Goal: Find specific page/section: Find specific page/section

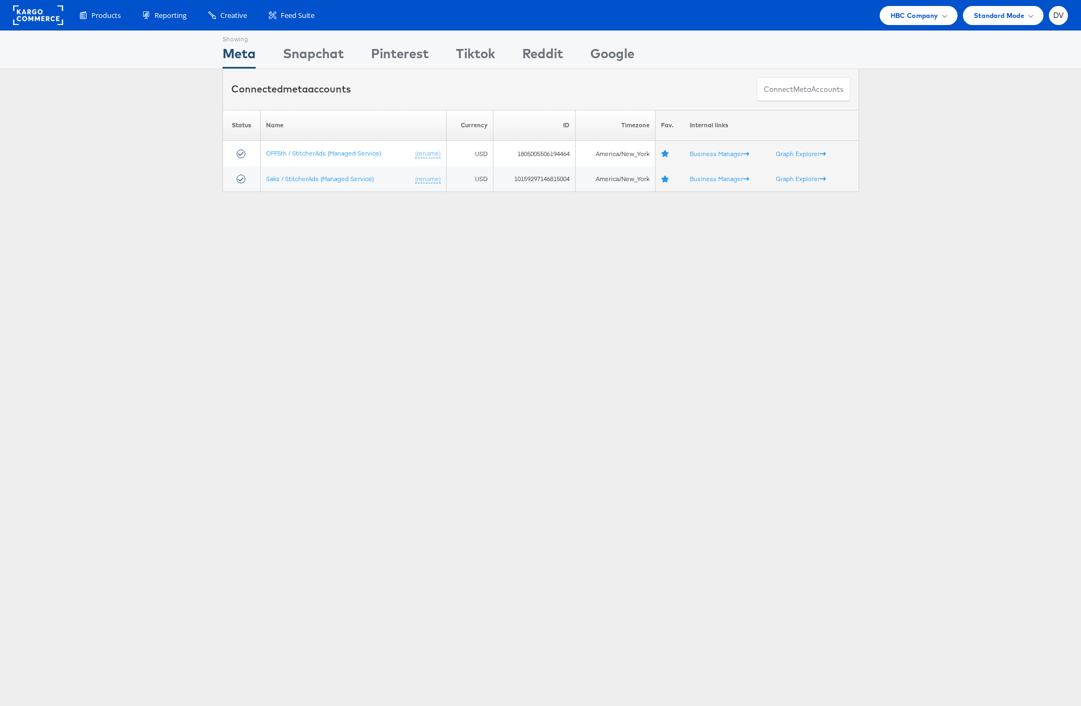
click at [24, 20] on rect at bounding box center [38, 15] width 50 height 20
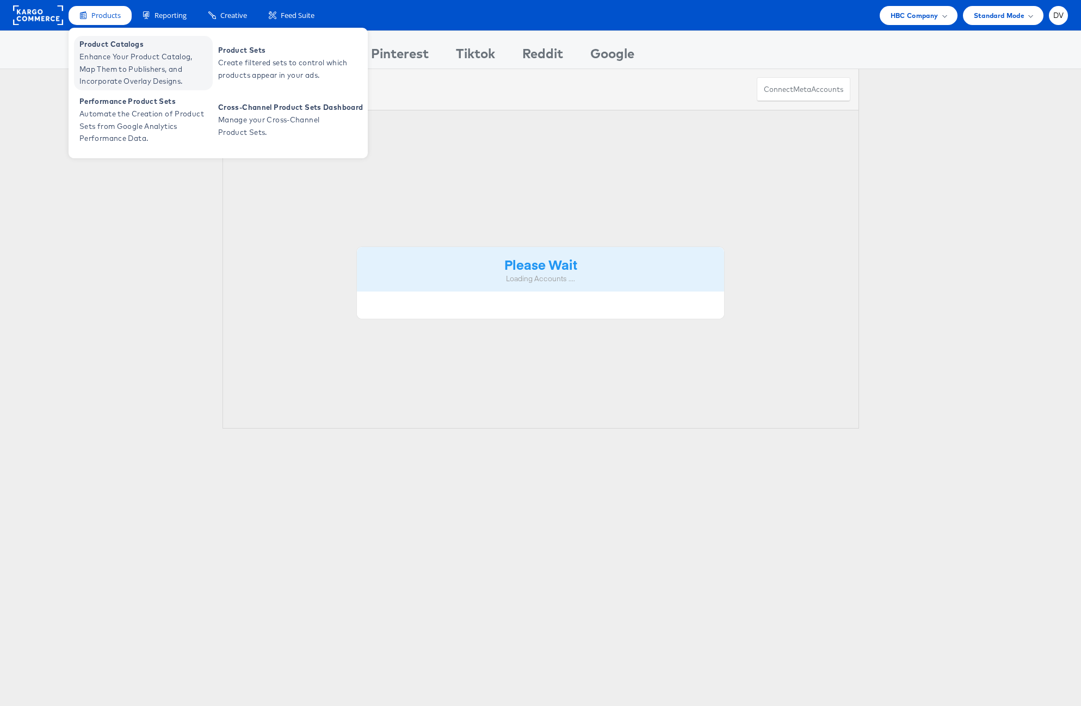
click at [94, 55] on span "Enhance Your Product Catalog, Map Them to Publishers, and Incorporate Overlay D…" at bounding box center [144, 69] width 131 height 37
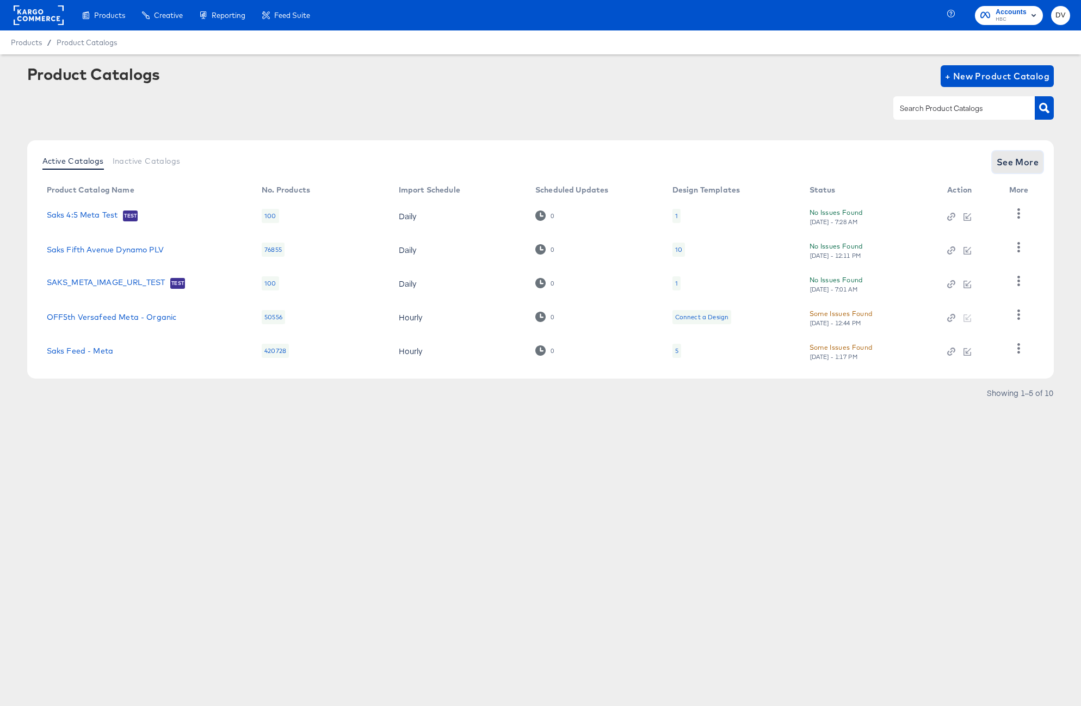
click at [1031, 168] on span "See More" at bounding box center [1018, 162] width 42 height 15
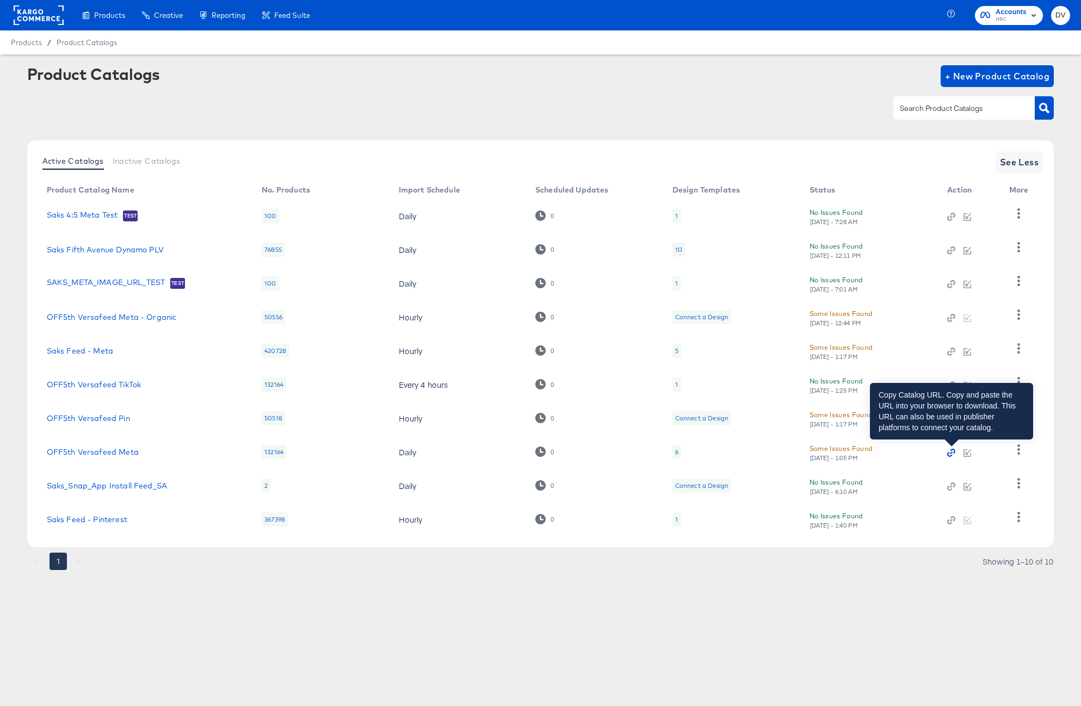
click at [951, 454] on icon "button" at bounding box center [951, 453] width 8 height 8
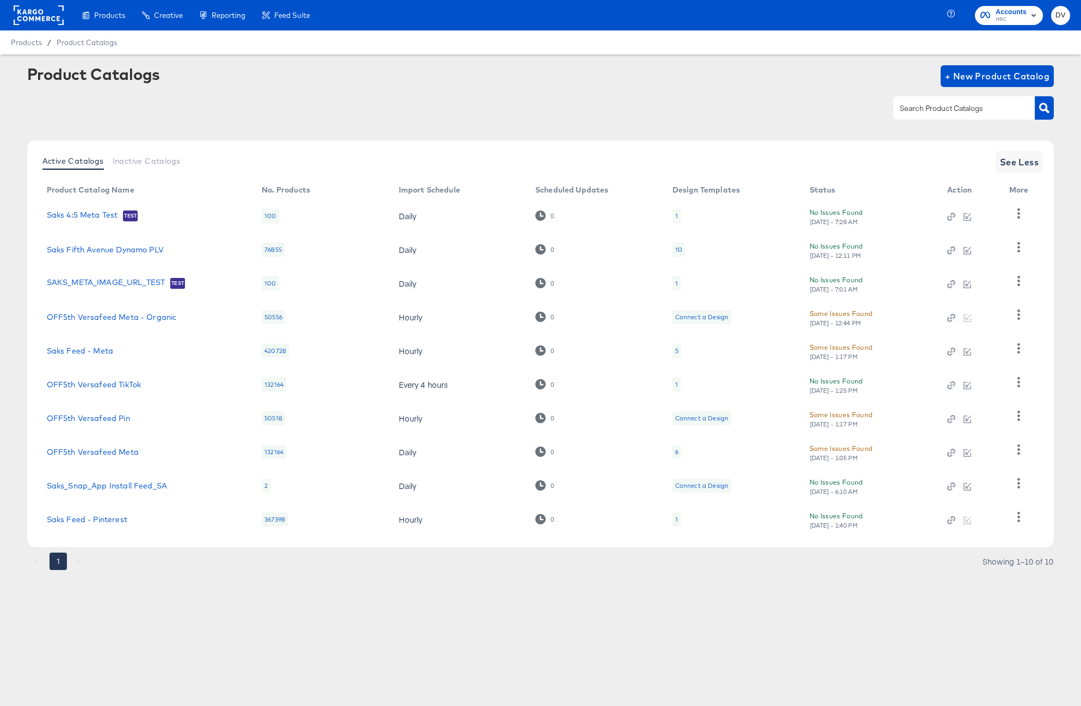
click at [35, 20] on rect at bounding box center [39, 15] width 50 height 20
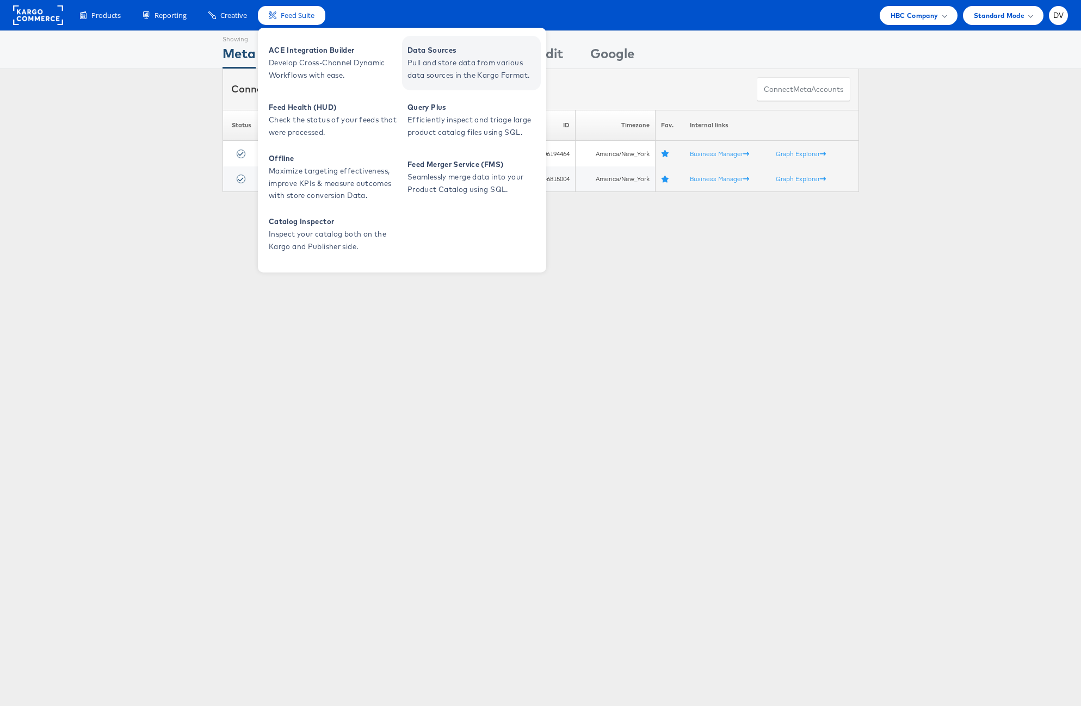
click at [468, 52] on span "Data Sources" at bounding box center [473, 50] width 131 height 13
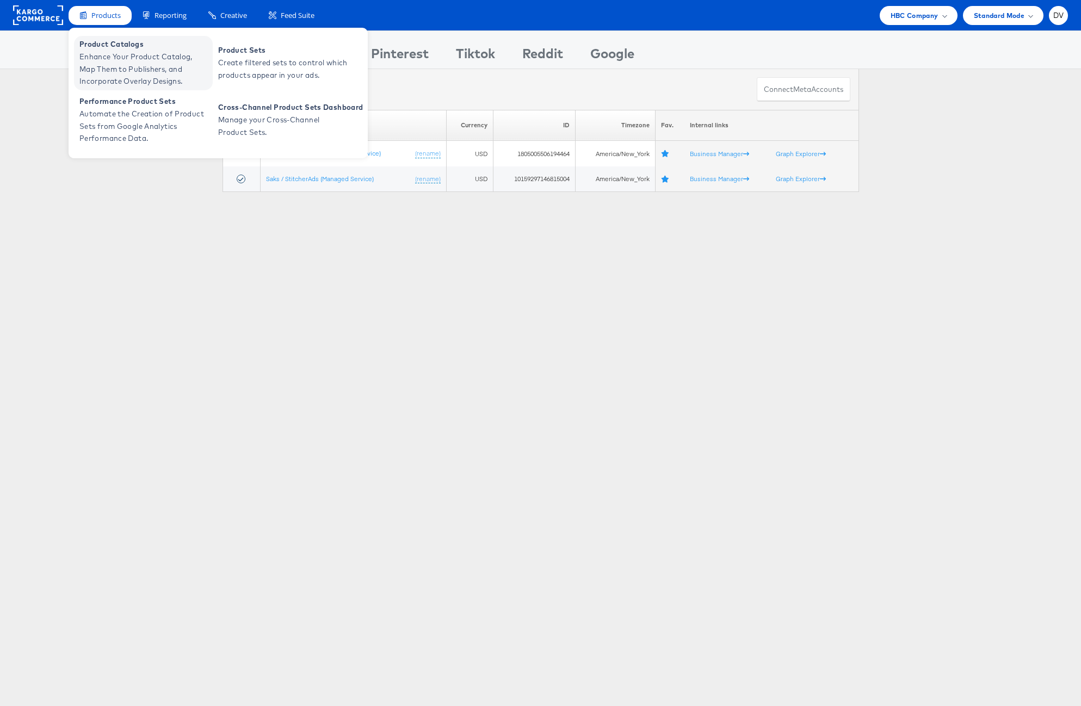
click at [116, 63] on span "Enhance Your Product Catalog, Map Them to Publishers, and Incorporate Overlay D…" at bounding box center [144, 69] width 131 height 37
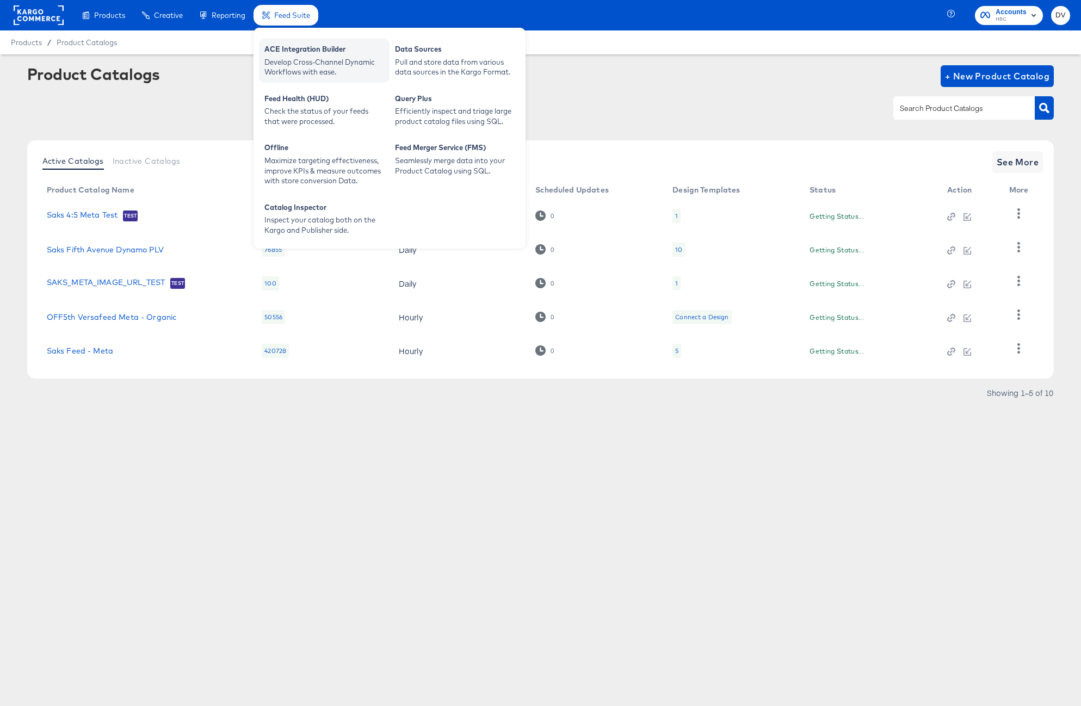
click at [318, 60] on div "Develop Cross-Channel Dynamic Workflows with ease." at bounding box center [324, 67] width 120 height 20
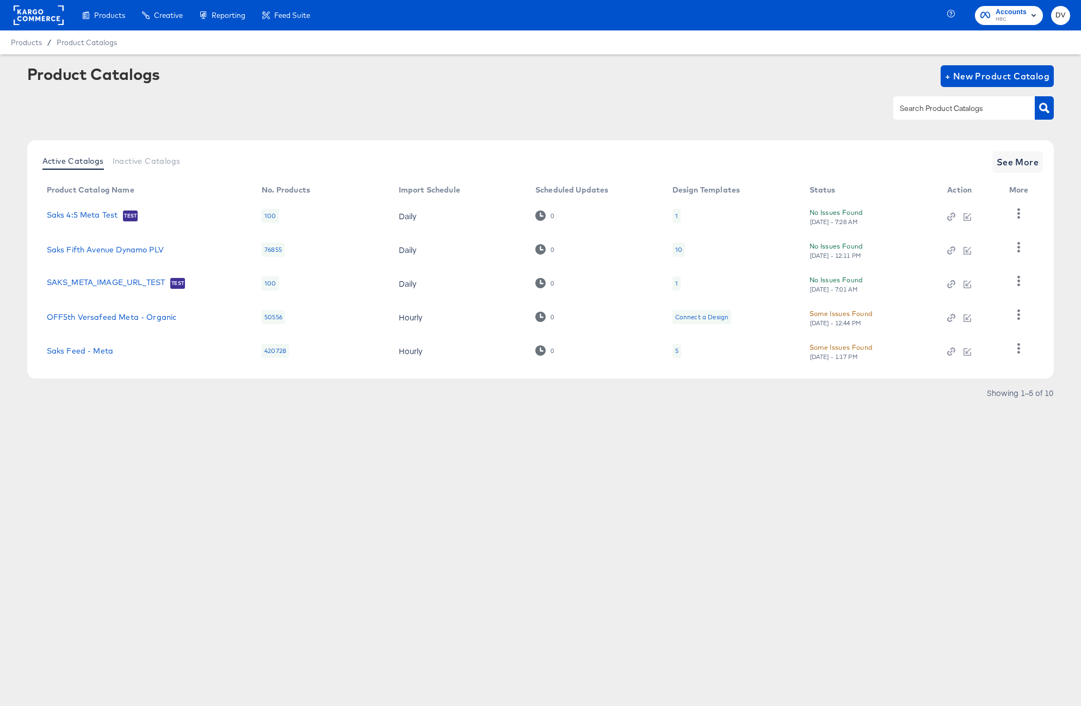
click at [602, 77] on div "Product Catalogs + New Product Catalog" at bounding box center [540, 76] width 1027 height 22
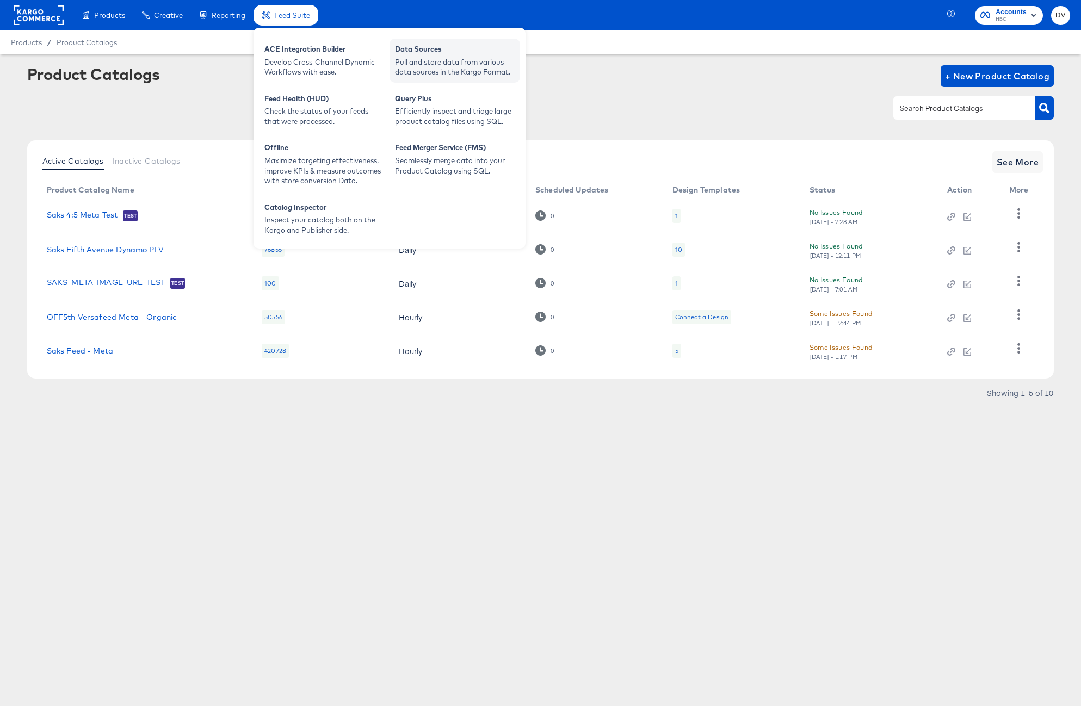
click at [412, 45] on div "Data Sources" at bounding box center [455, 50] width 120 height 13
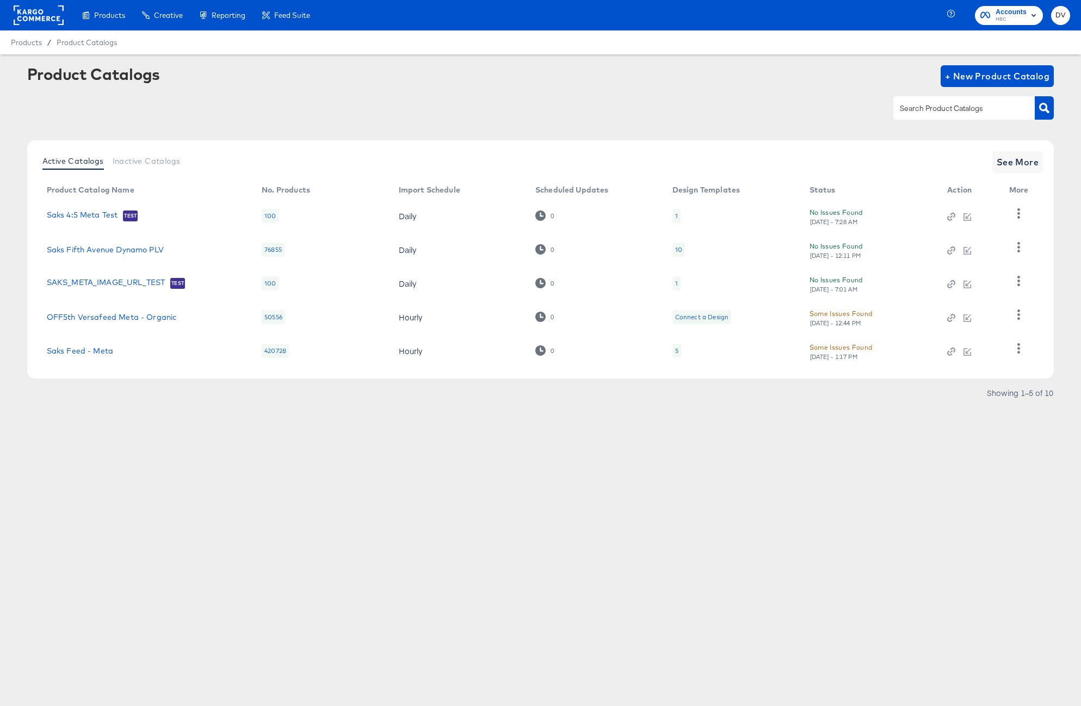
click at [340, 458] on div "Products Products Product Catalogs Enhance Your Product Catalog, Map Them to Pu…" at bounding box center [540, 353] width 1081 height 706
click at [51, 14] on rect at bounding box center [39, 15] width 50 height 20
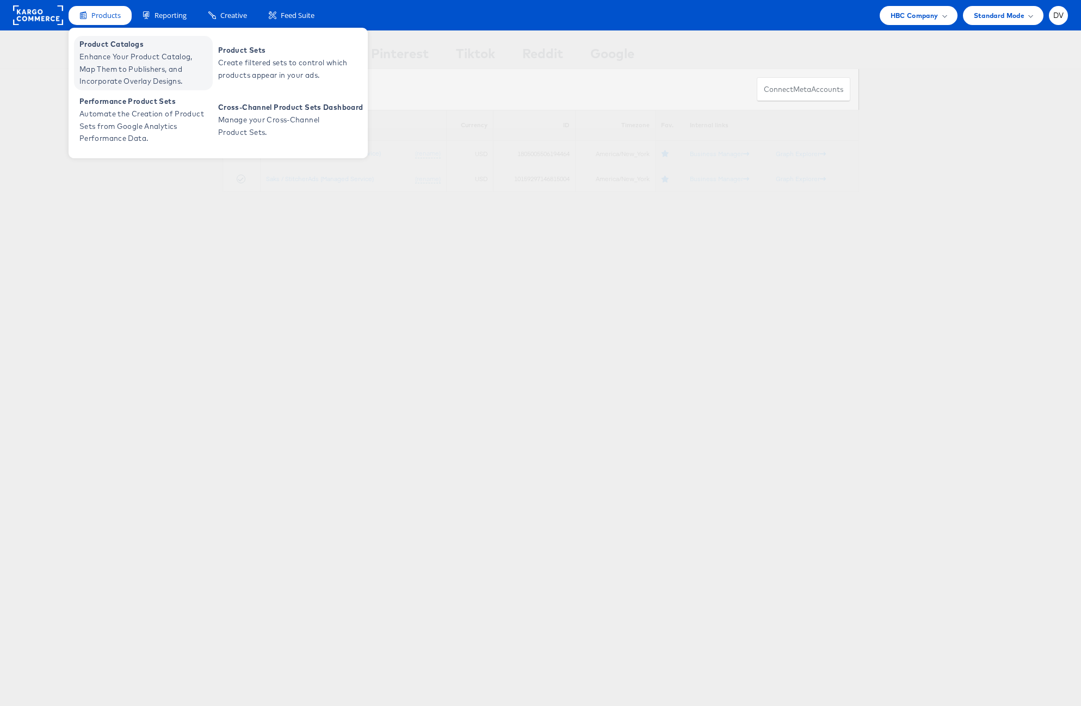
click at [110, 51] on span "Enhance Your Product Catalog, Map Them to Publishers, and Incorporate Overlay D…" at bounding box center [144, 69] width 131 height 37
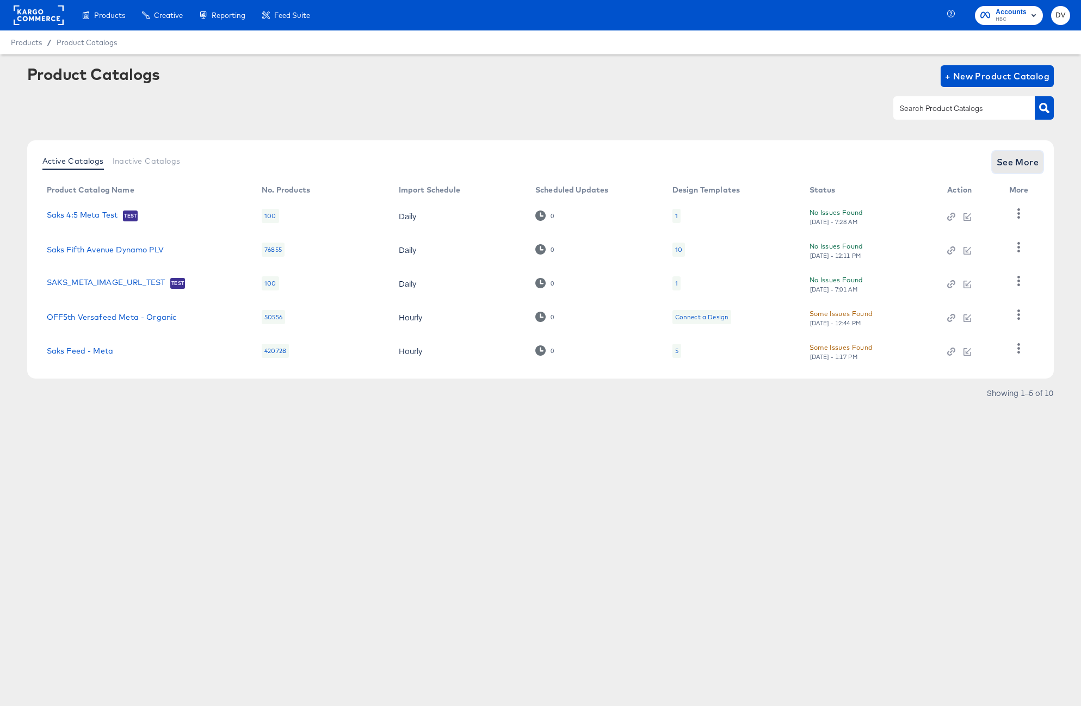
click at [1026, 152] on button "See More" at bounding box center [1017, 162] width 51 height 22
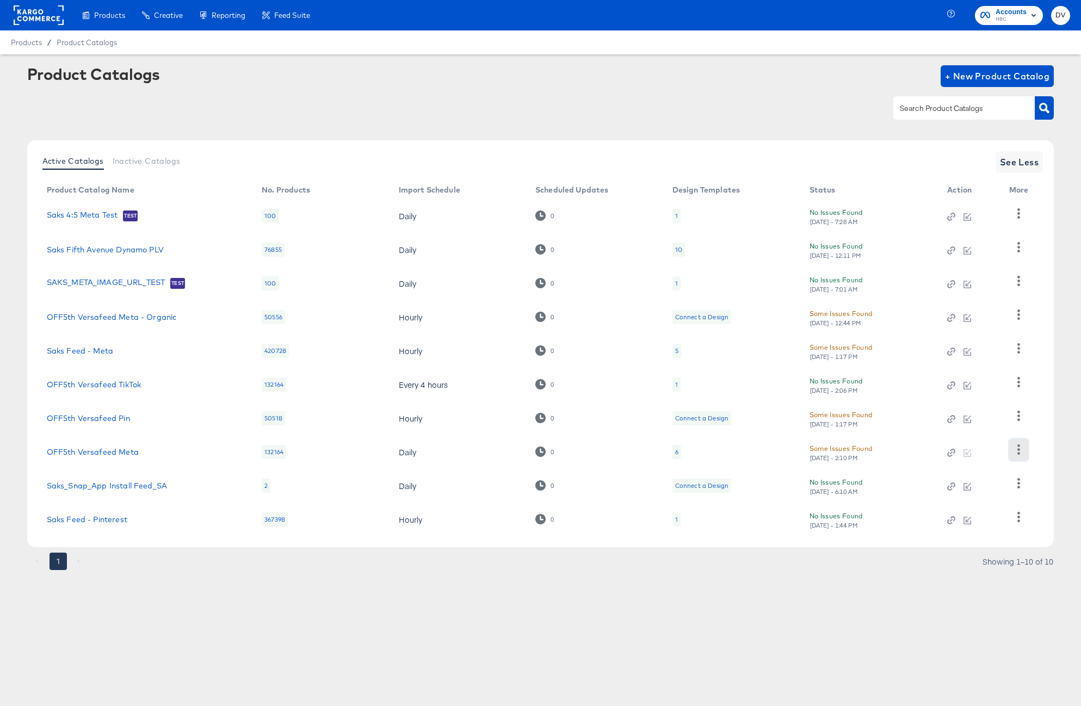
click at [1021, 442] on button "button" at bounding box center [1018, 450] width 19 height 22
click at [976, 363] on div "HUD Checks (Internal)" at bounding box center [974, 360] width 109 height 17
click at [52, 20] on rect at bounding box center [39, 15] width 50 height 20
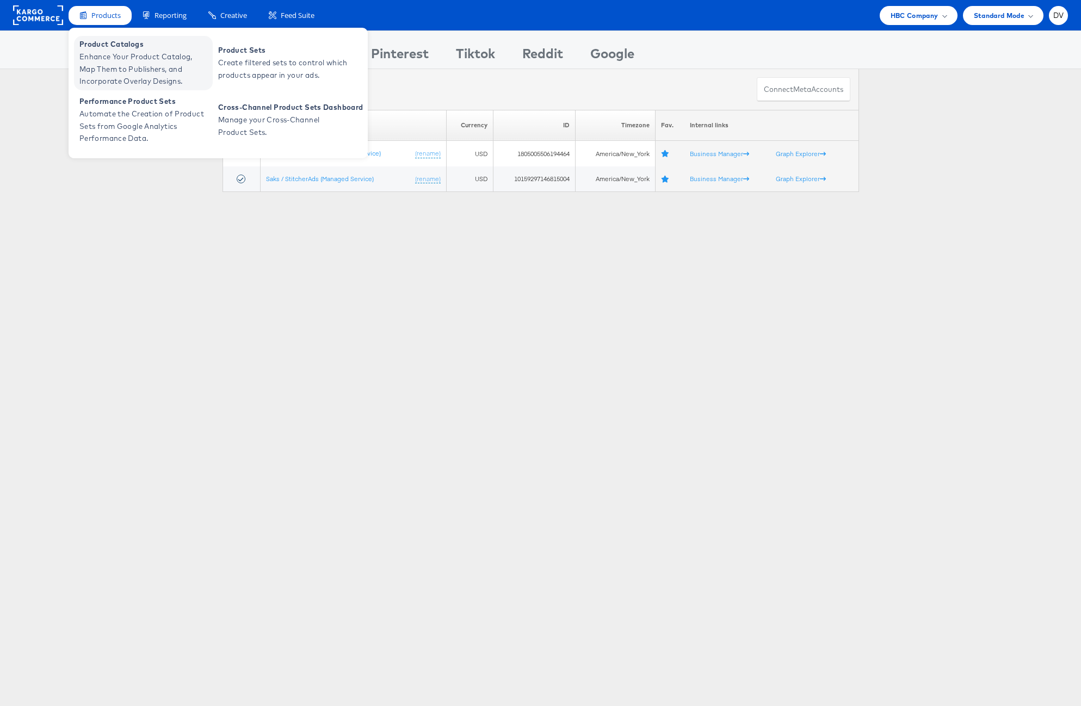
click at [110, 68] on span "Enhance Your Product Catalog, Map Them to Publishers, and Incorporate Overlay D…" at bounding box center [144, 69] width 131 height 37
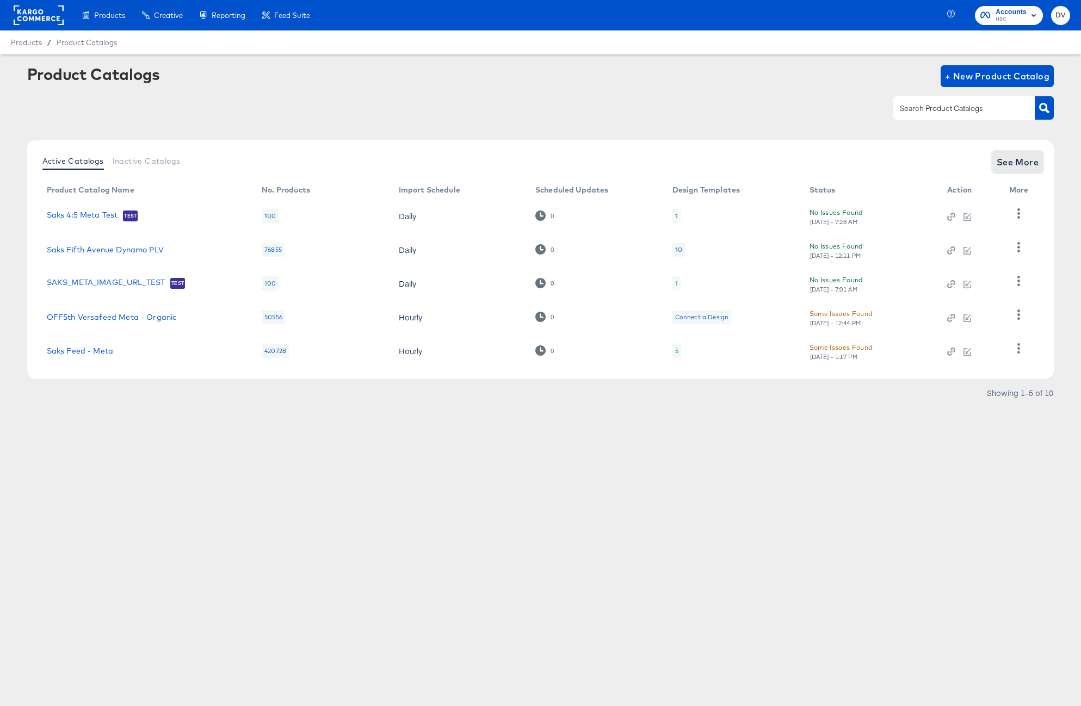
click at [1014, 161] on span "See More" at bounding box center [1018, 162] width 42 height 15
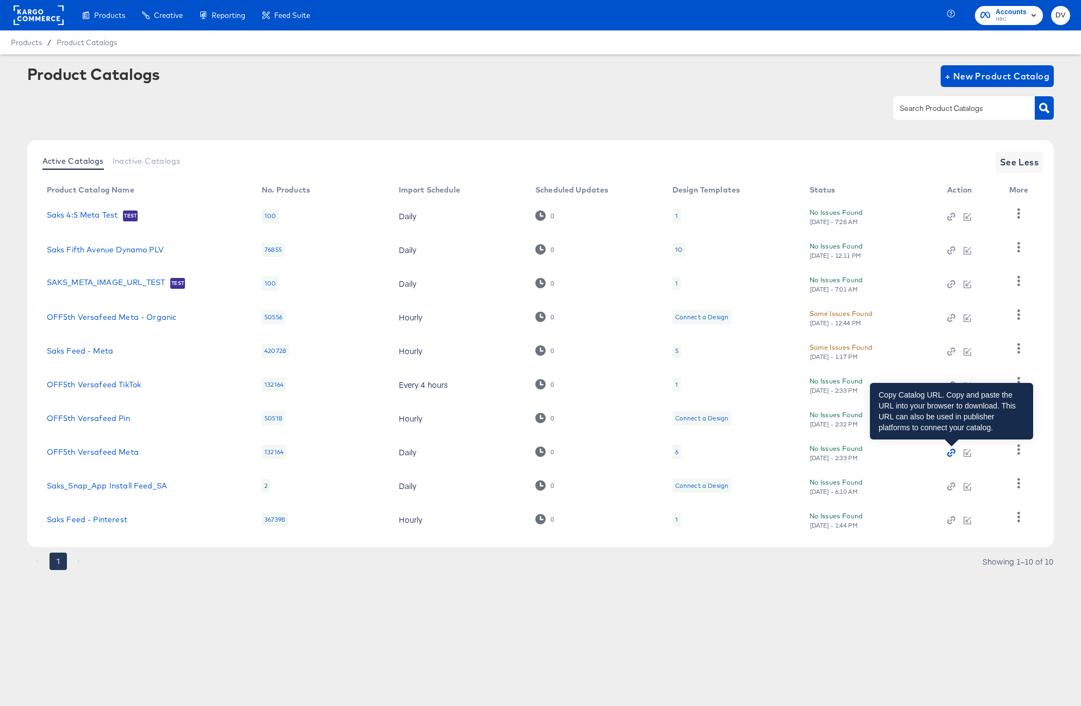
click at [949, 451] on icon "button" at bounding box center [951, 453] width 8 height 8
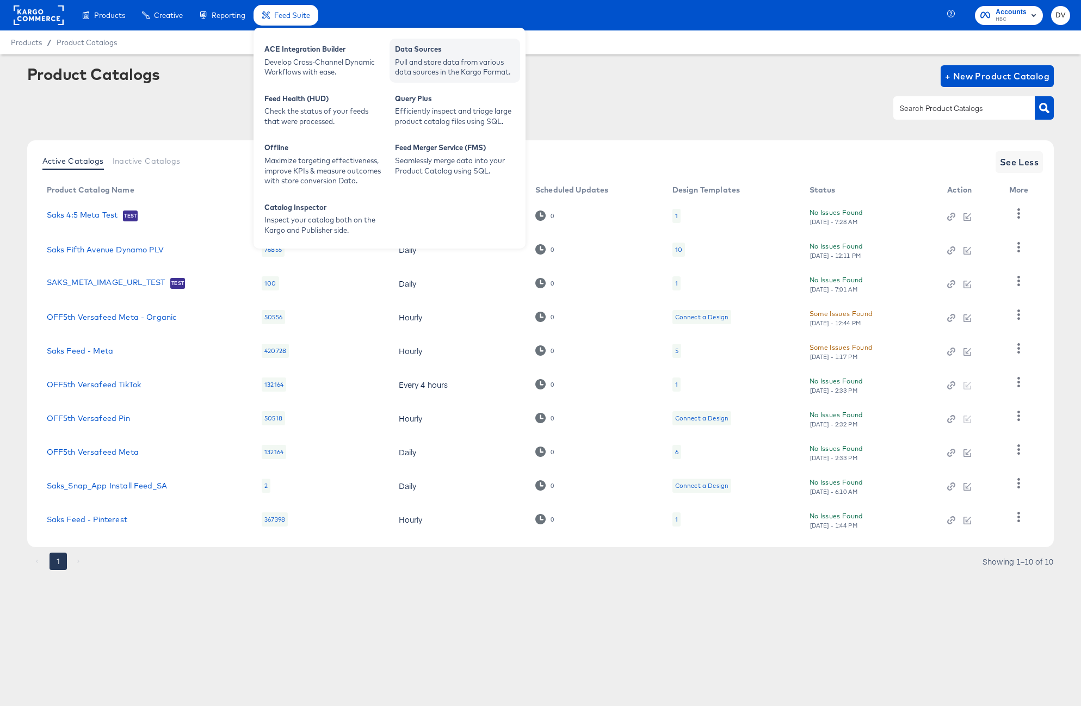
click at [403, 60] on div "Pull and store data from various data sources in the Kargo Format." at bounding box center [455, 67] width 120 height 20
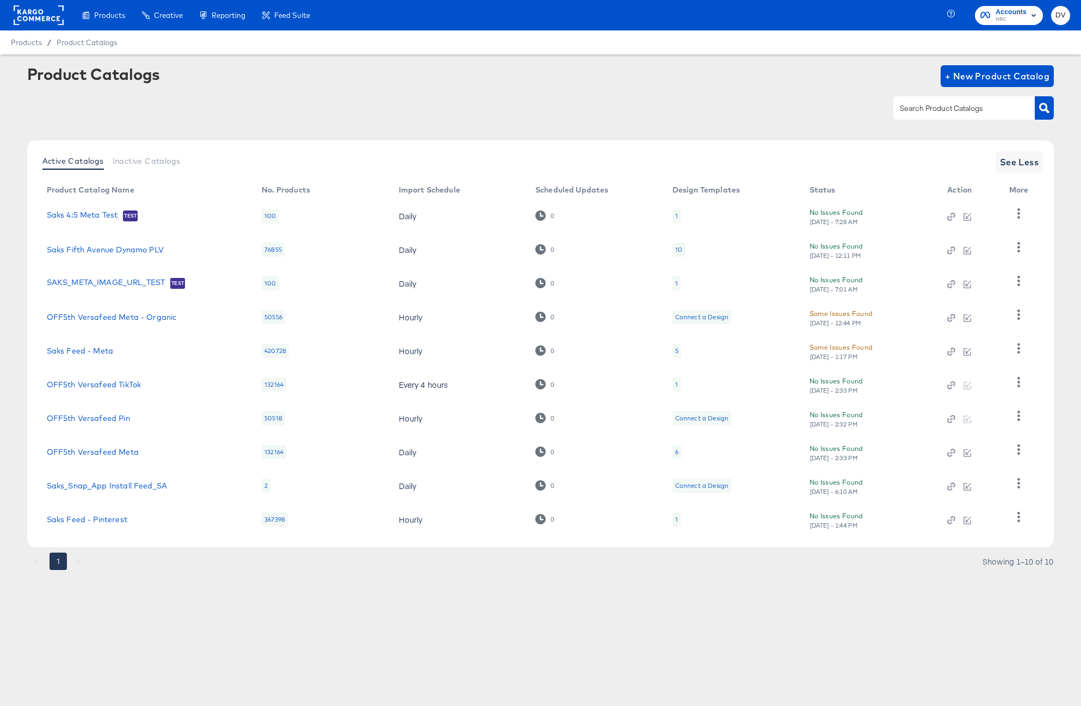
click at [35, 20] on rect at bounding box center [39, 15] width 50 height 20
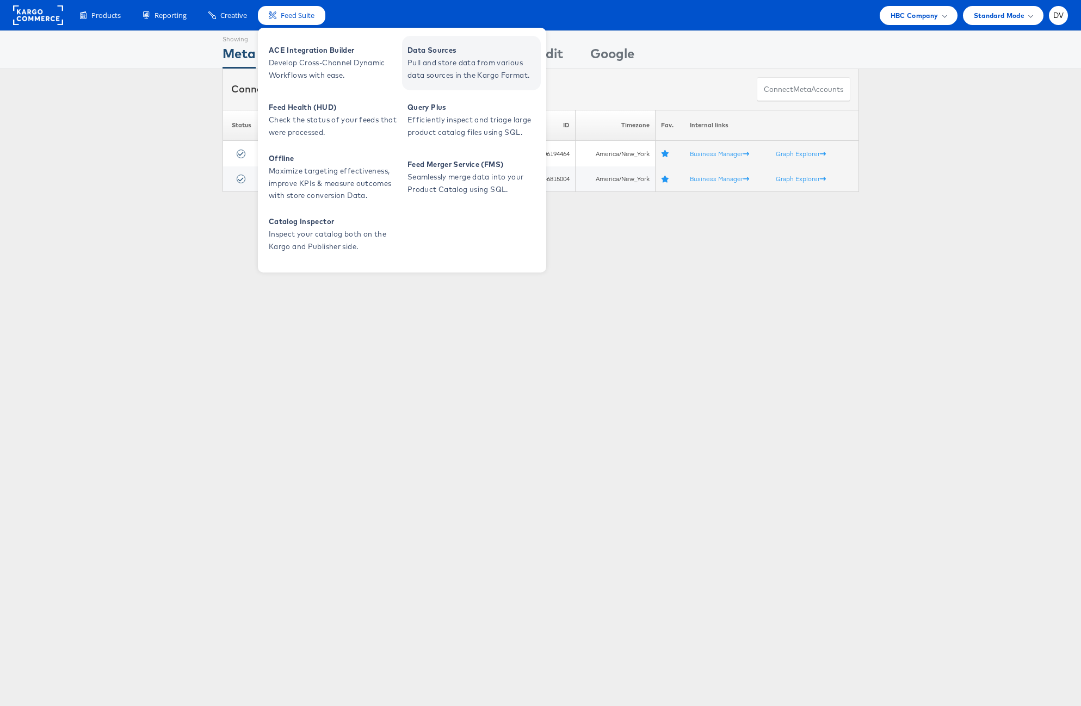
click at [422, 69] on span "Pull and store data from various data sources in the Kargo Format." at bounding box center [473, 69] width 131 height 25
click at [439, 52] on span "Data Sources" at bounding box center [473, 50] width 131 height 13
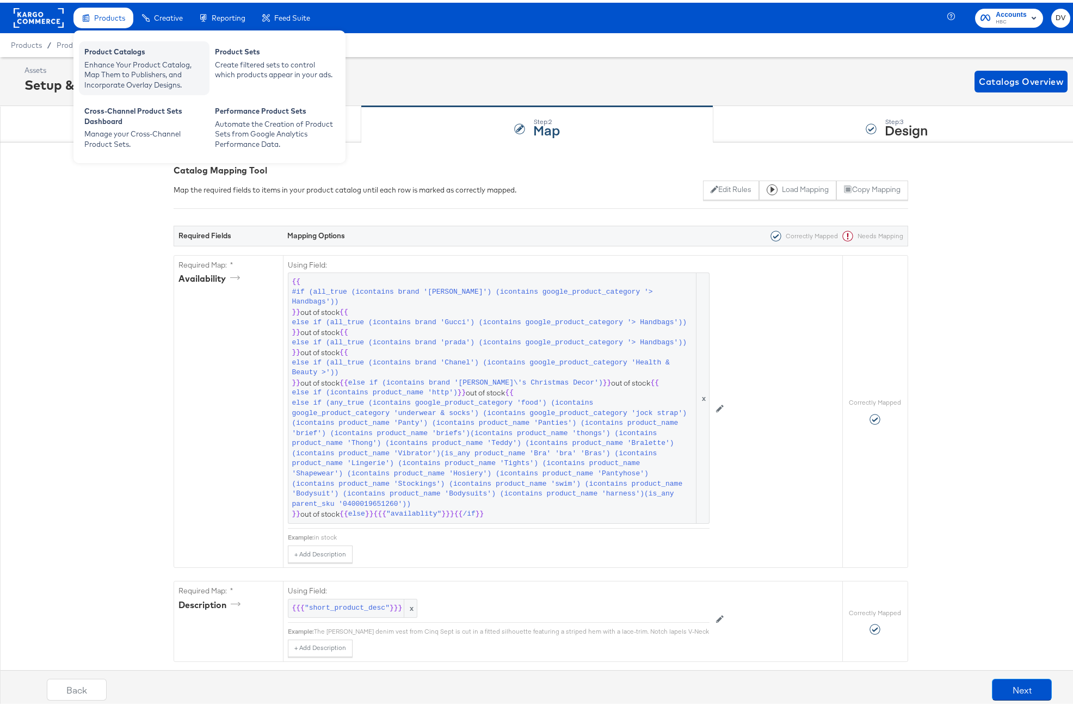
click at [114, 60] on div "Enhance Your Product Catalog, Map Them to Publishers, and Incorporate Overlay D…" at bounding box center [144, 72] width 120 height 30
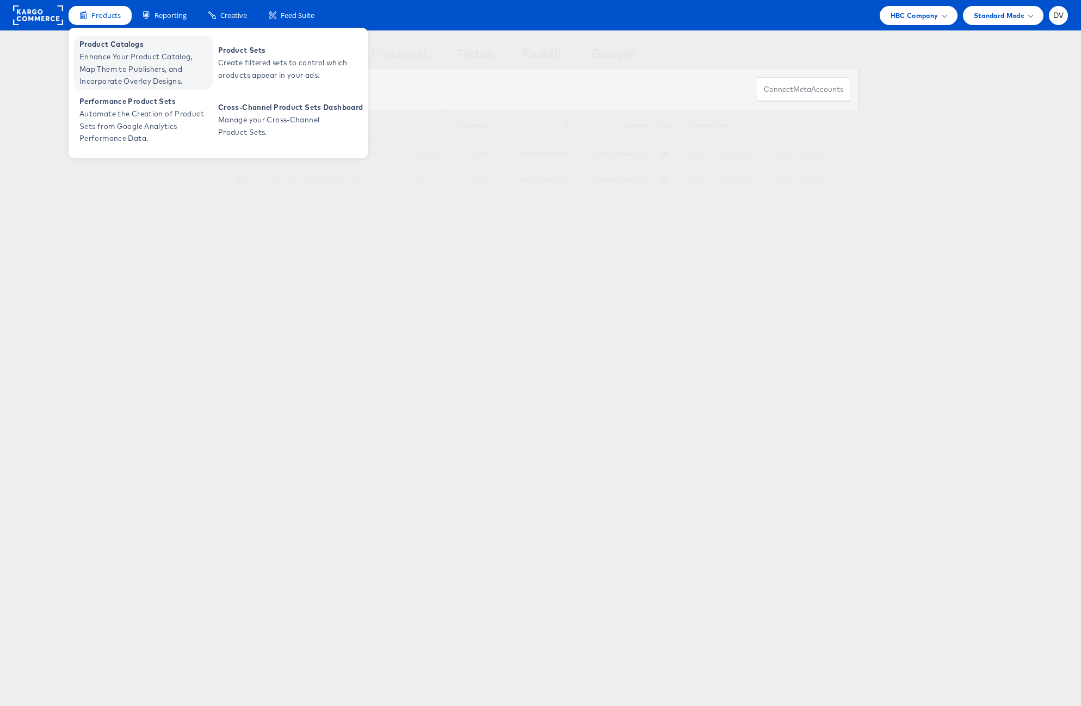
click at [98, 45] on span "Product Catalogs" at bounding box center [144, 44] width 131 height 13
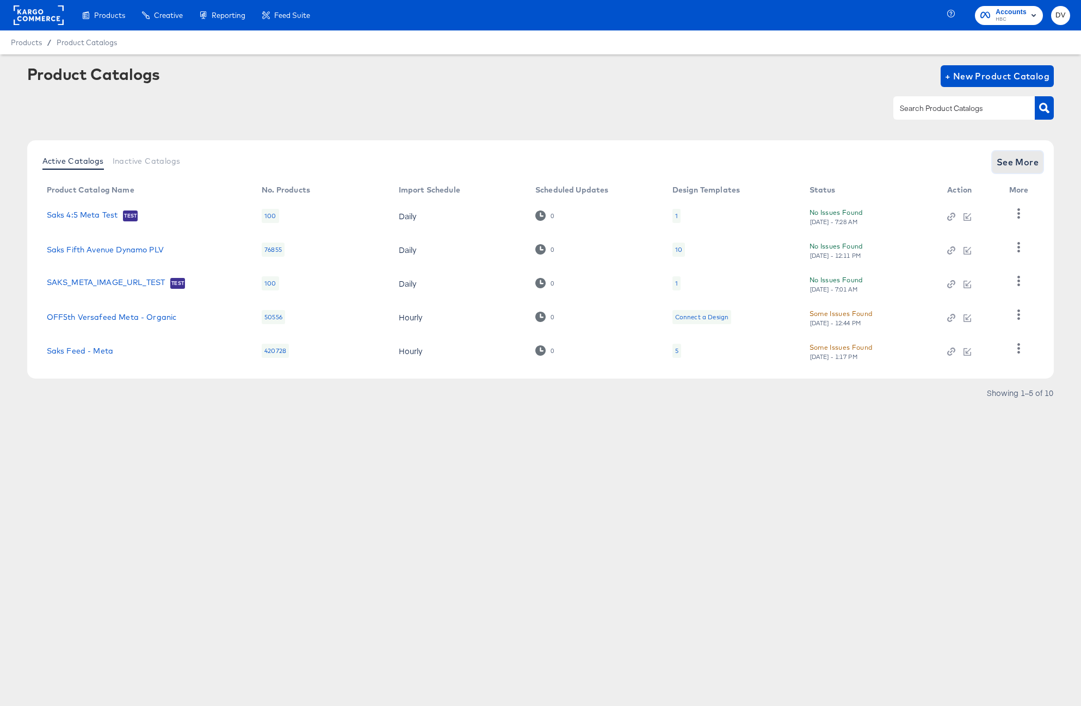
click at [1006, 155] on span "See More" at bounding box center [1018, 162] width 42 height 15
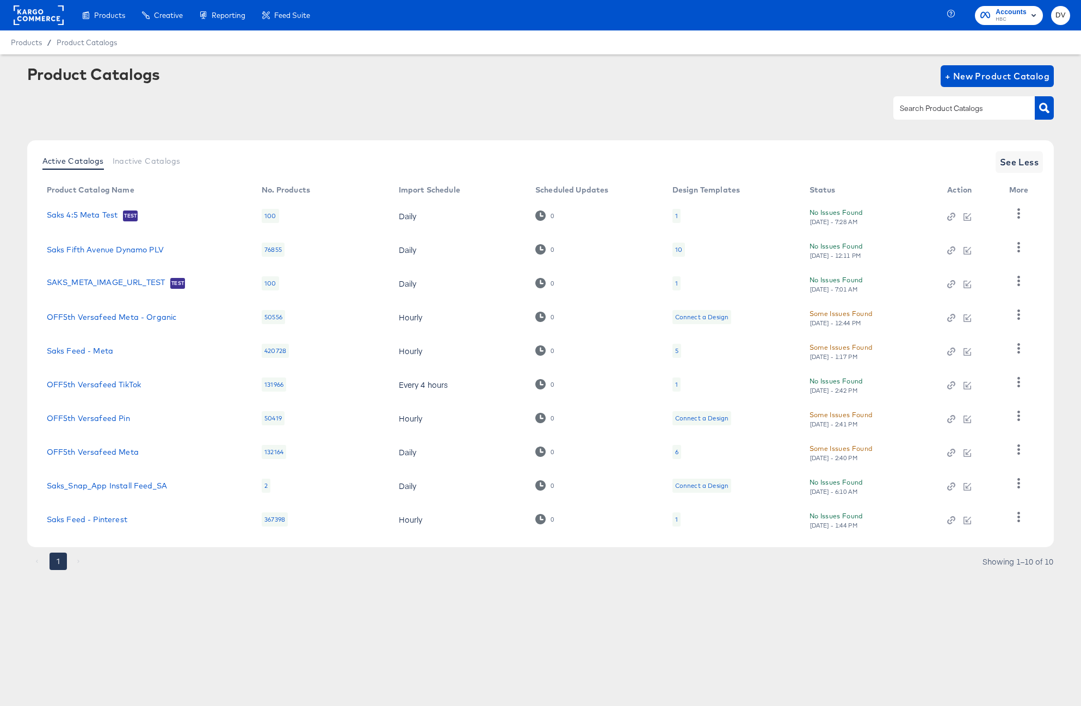
click at [26, 10] on rect at bounding box center [39, 15] width 50 height 20
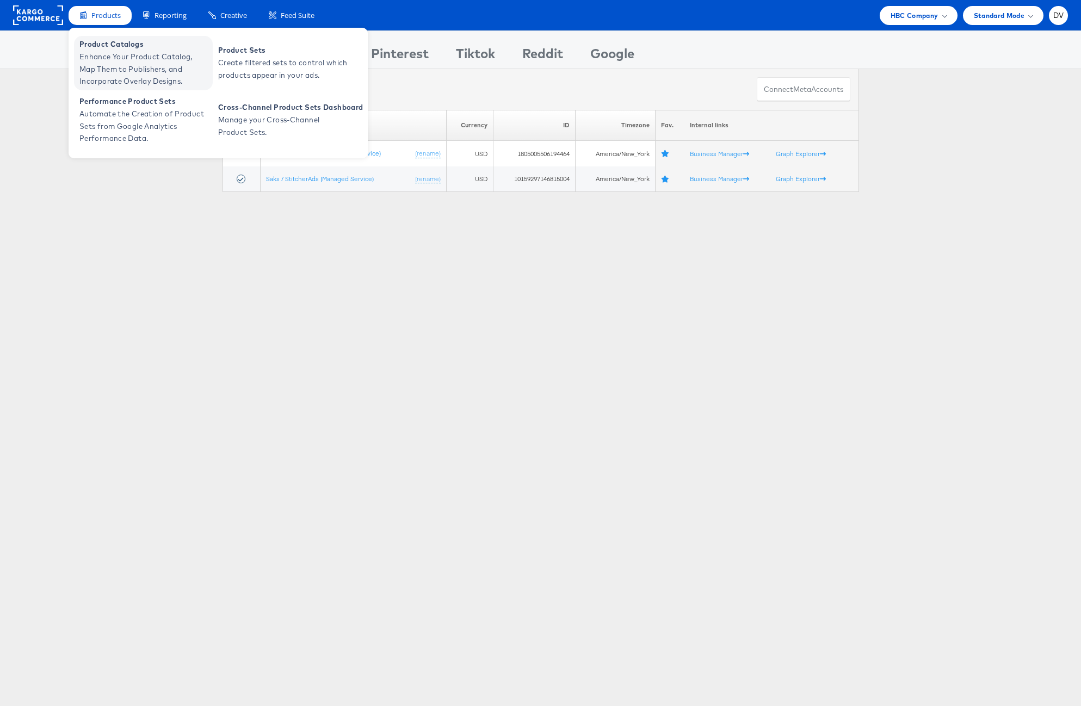
click at [112, 59] on span "Enhance Your Product Catalog, Map Them to Publishers, and Incorporate Overlay D…" at bounding box center [144, 69] width 131 height 37
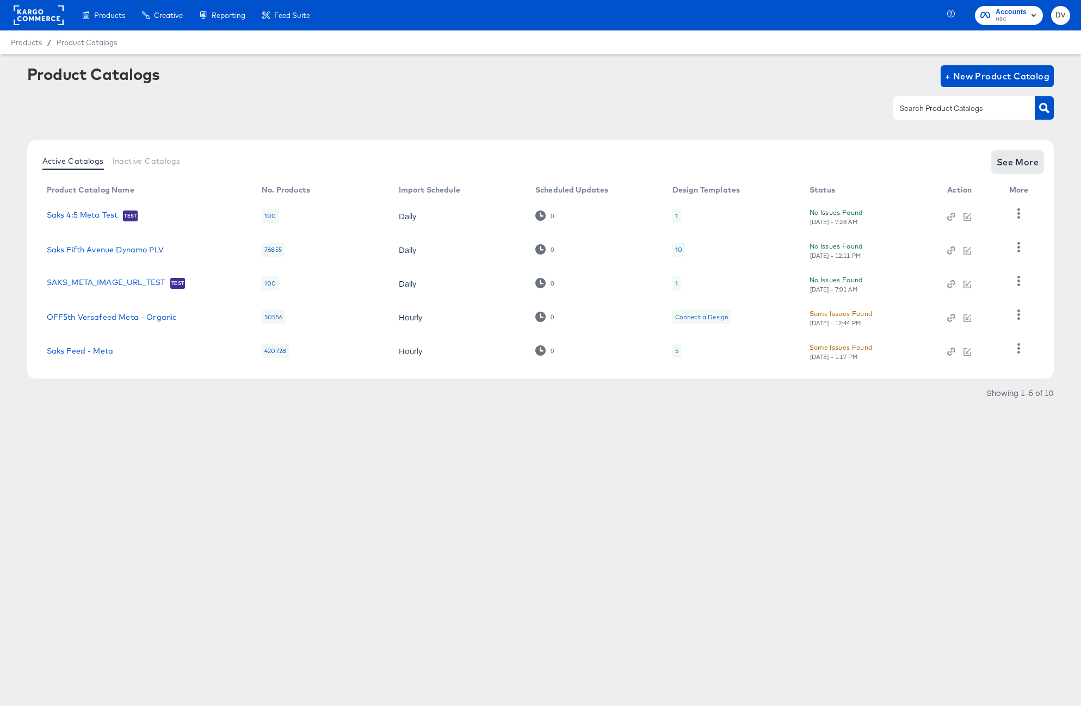
click at [1009, 160] on span "See More" at bounding box center [1018, 162] width 42 height 15
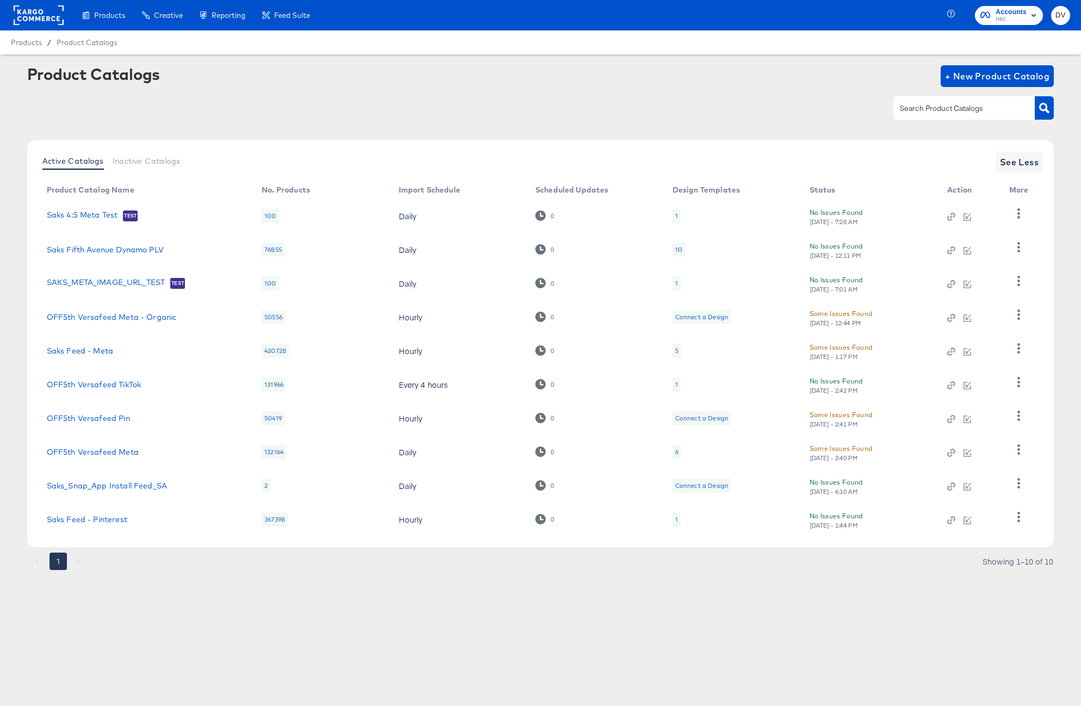
click at [54, 21] on rect at bounding box center [39, 15] width 50 height 20
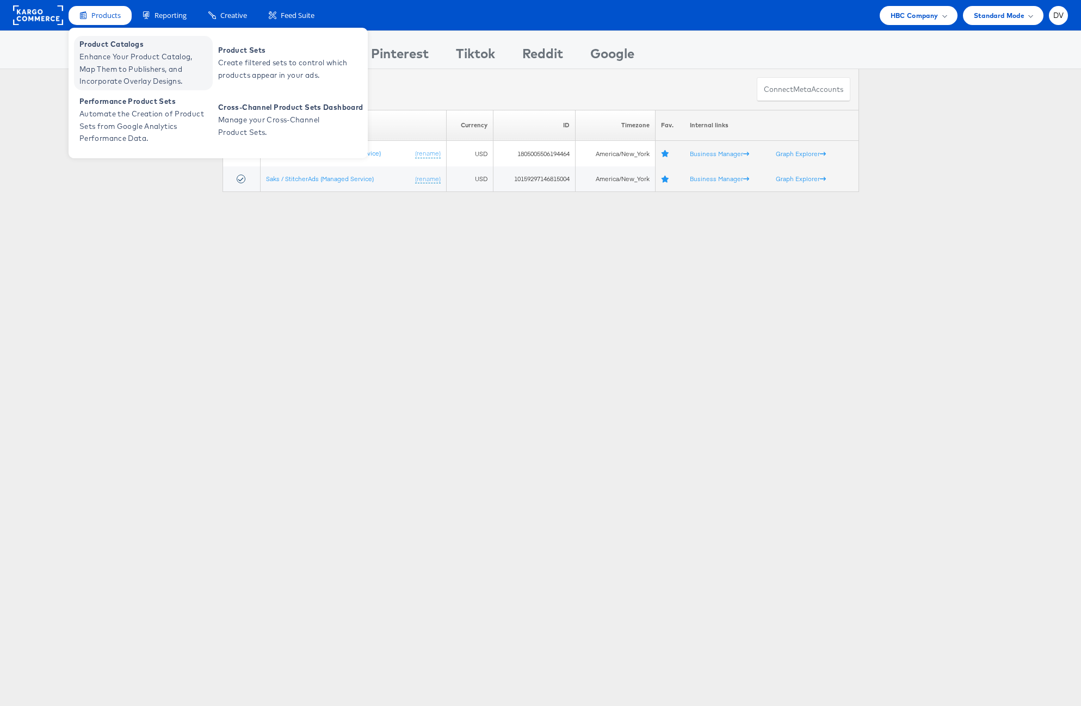
click at [113, 51] on span "Enhance Your Product Catalog, Map Them to Publishers, and Incorporate Overlay D…" at bounding box center [144, 69] width 131 height 37
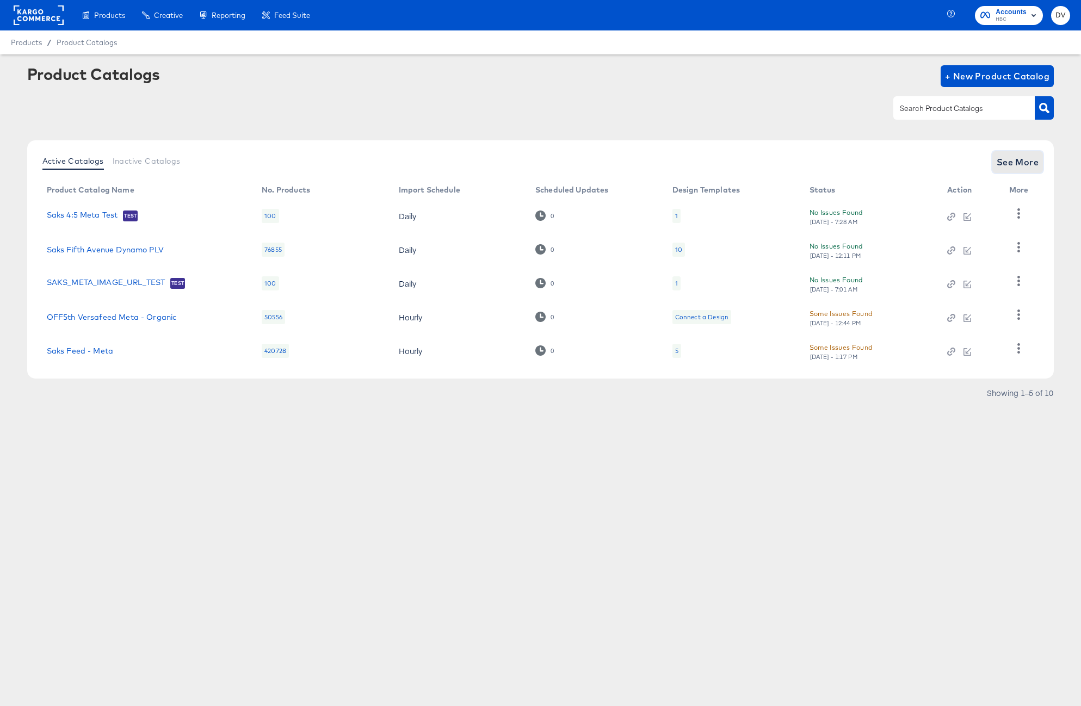
click at [1034, 161] on span "See More" at bounding box center [1018, 162] width 42 height 15
click at [1015, 166] on span "See More" at bounding box center [1018, 162] width 42 height 15
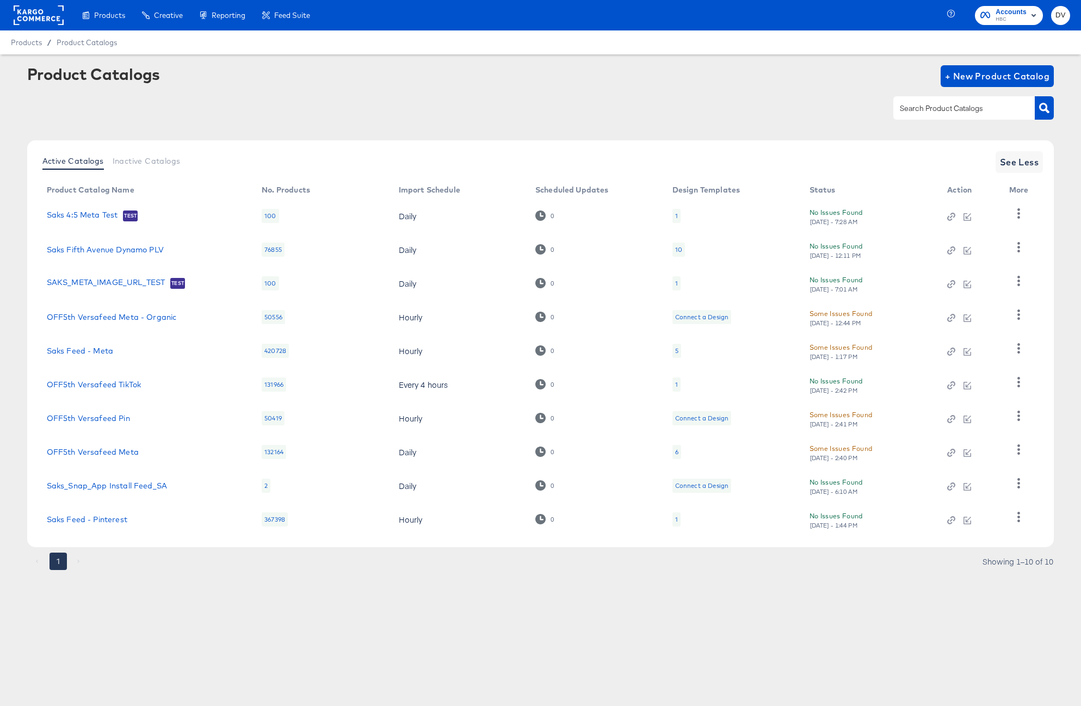
click at [53, 15] on rect at bounding box center [39, 15] width 50 height 20
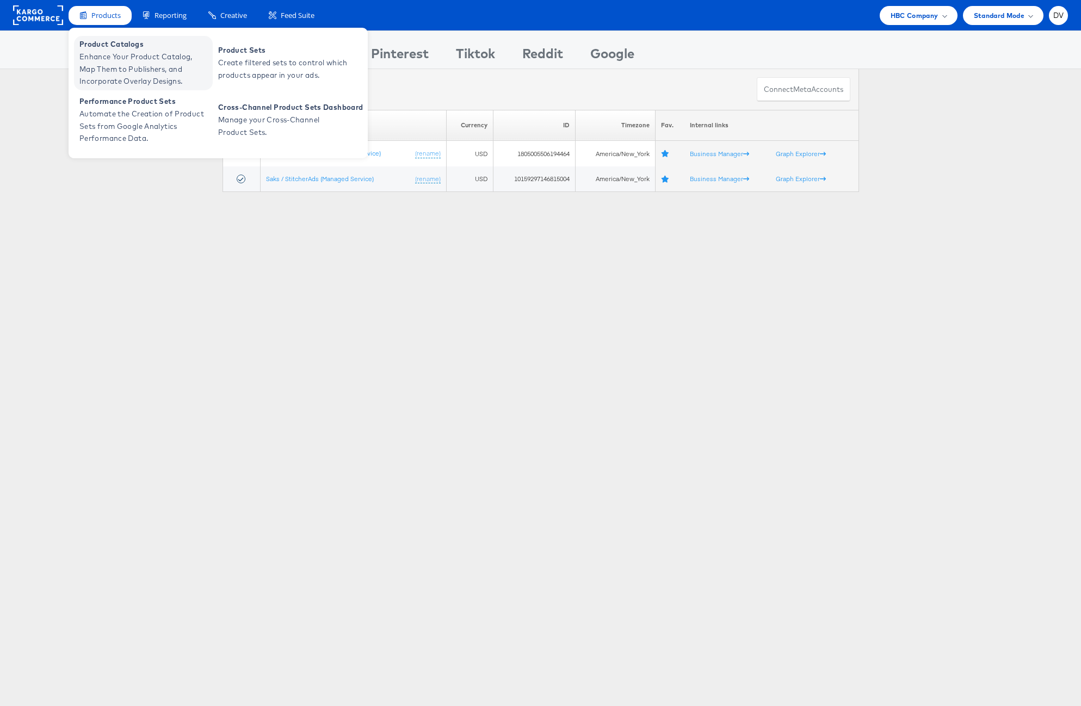
click at [108, 47] on span "Product Catalogs" at bounding box center [144, 44] width 131 height 13
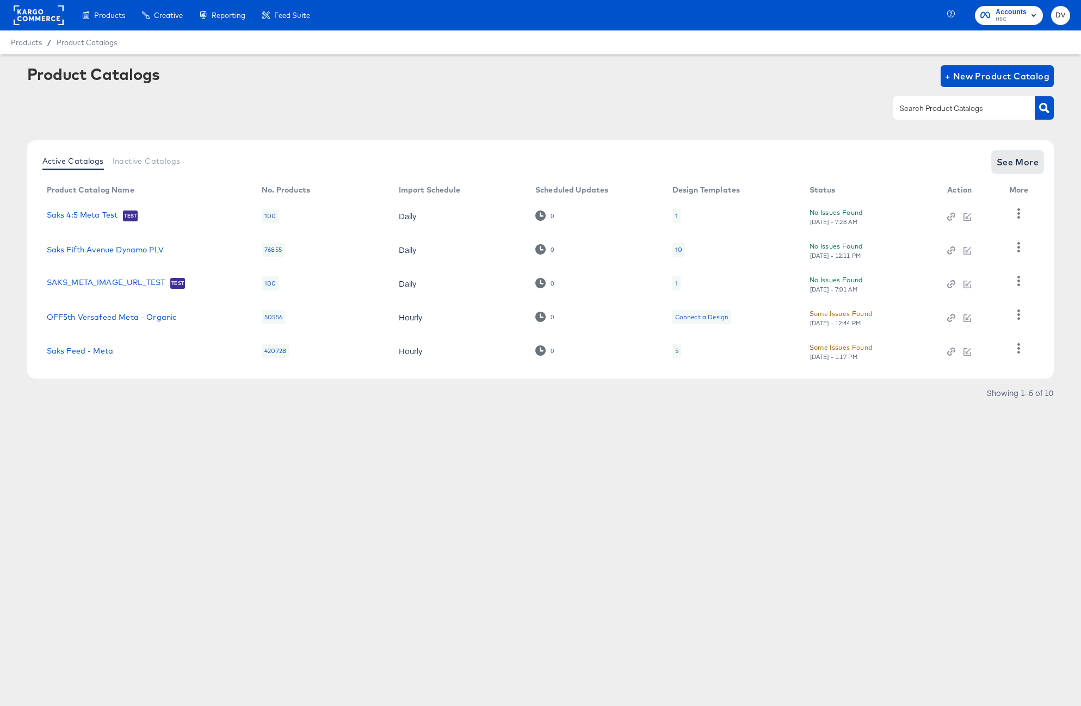
click at [1008, 157] on span "See More" at bounding box center [1018, 162] width 42 height 15
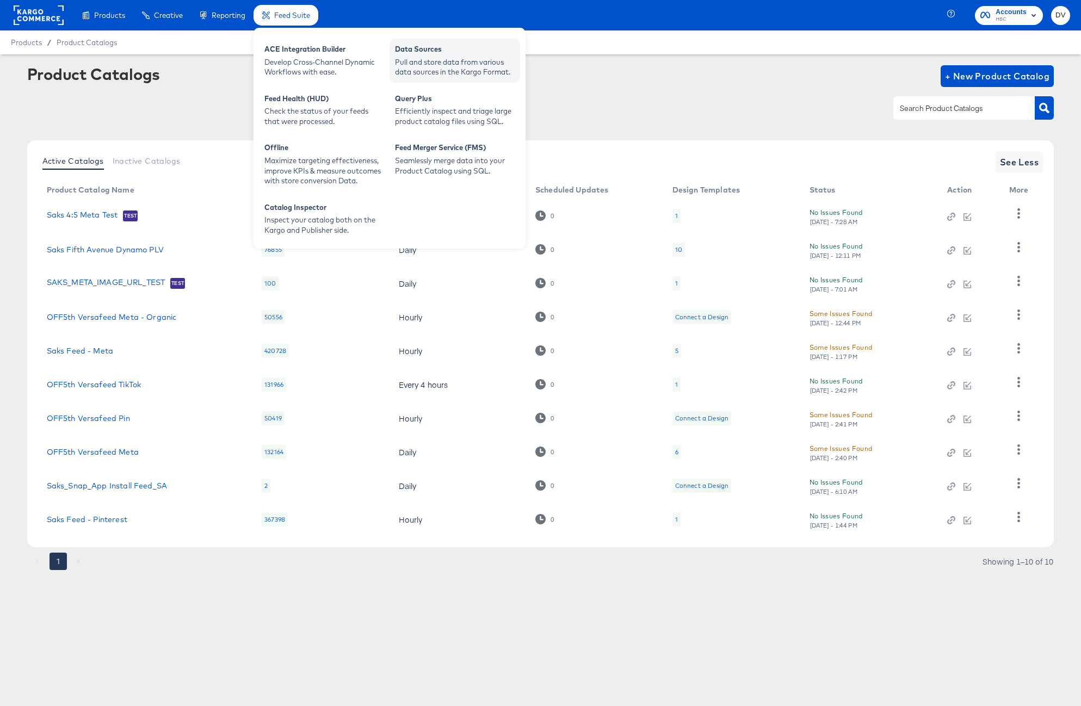
click at [424, 61] on div "Pull and store data from various data sources in the Kargo Format." at bounding box center [455, 67] width 120 height 20
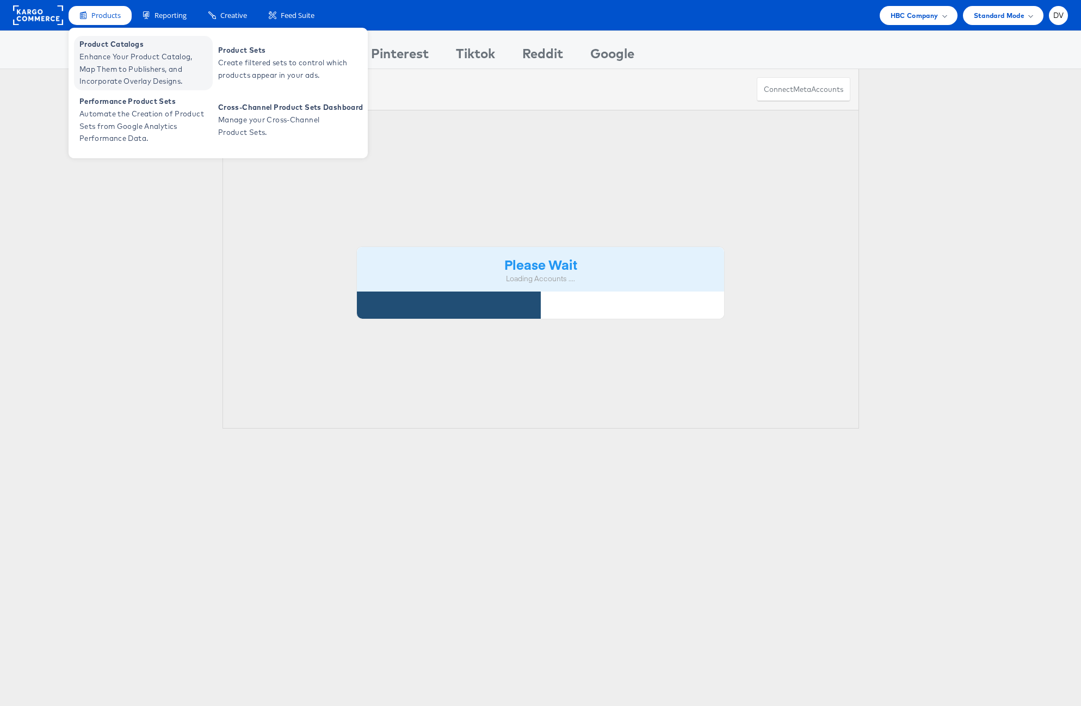
click at [122, 54] on span "Enhance Your Product Catalog, Map Them to Publishers, and Incorporate Overlay D…" at bounding box center [144, 69] width 131 height 37
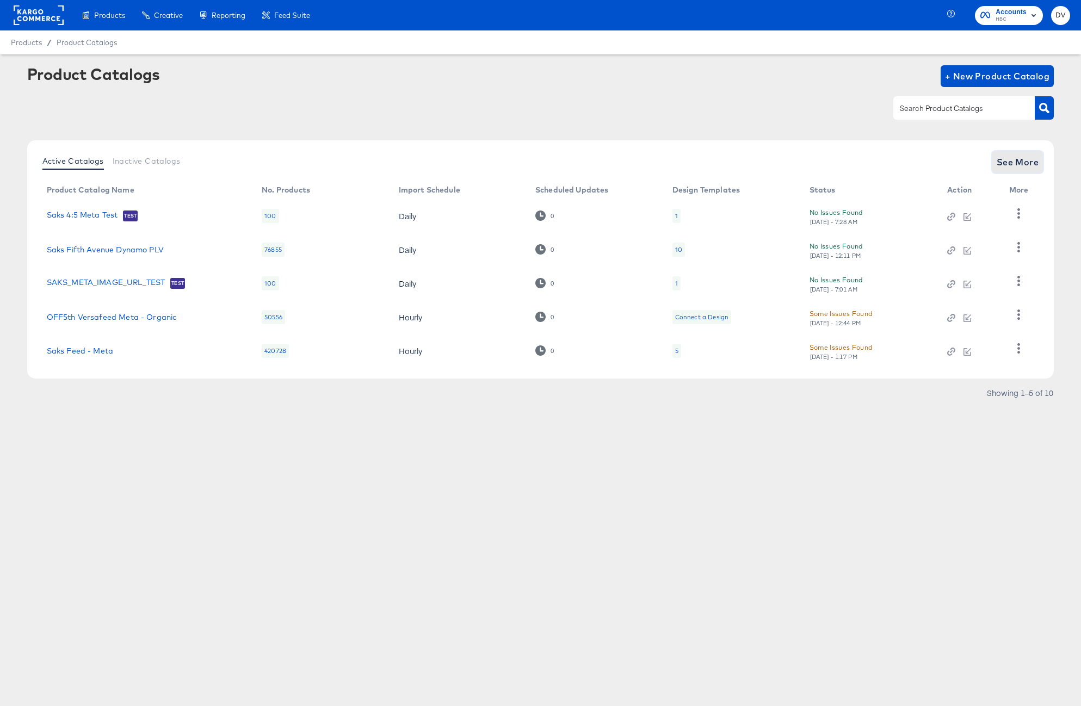
click at [1013, 165] on span "See More" at bounding box center [1018, 162] width 42 height 15
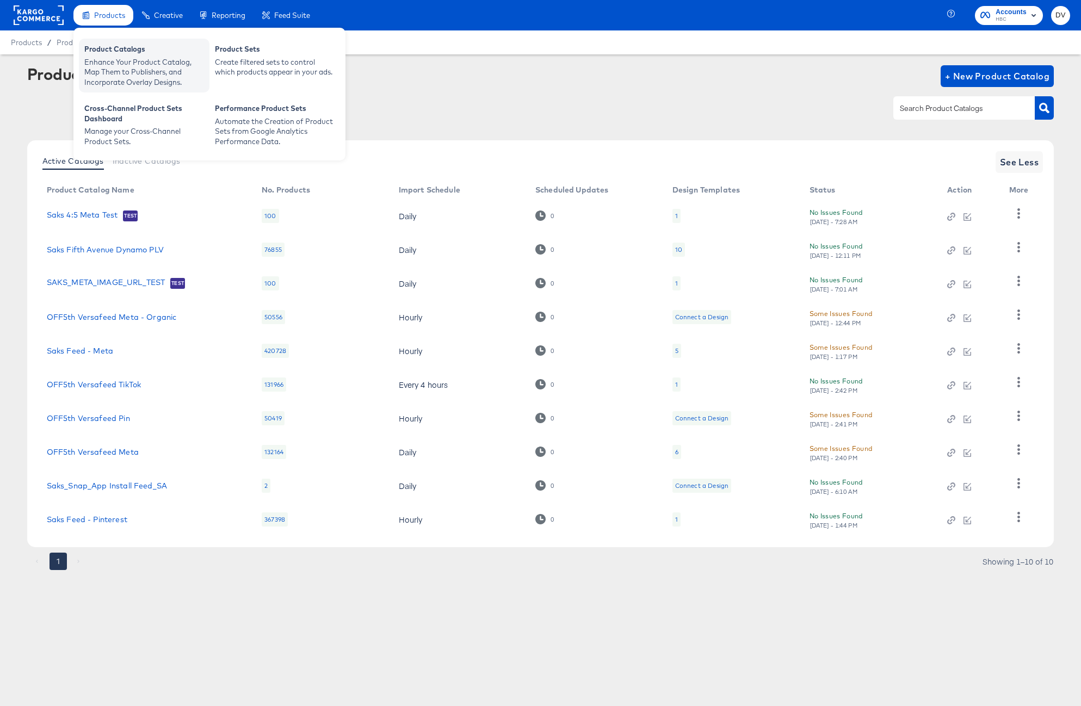
click at [95, 46] on div "Product Catalogs" at bounding box center [144, 50] width 120 height 13
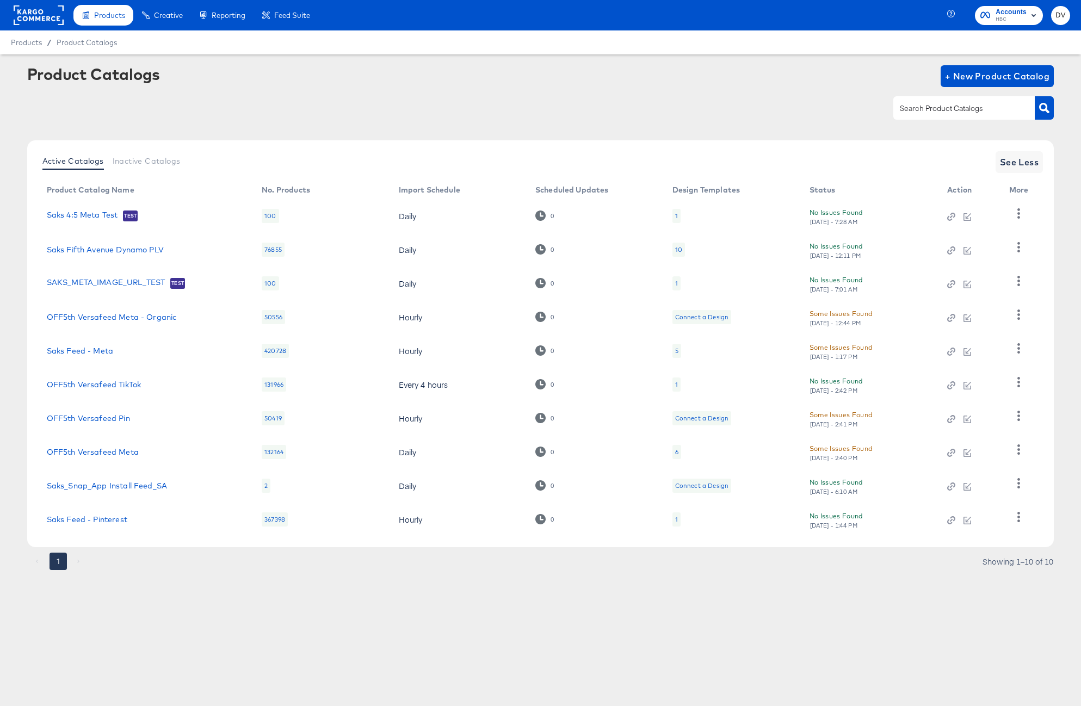
click at [52, 8] on rect at bounding box center [39, 15] width 50 height 20
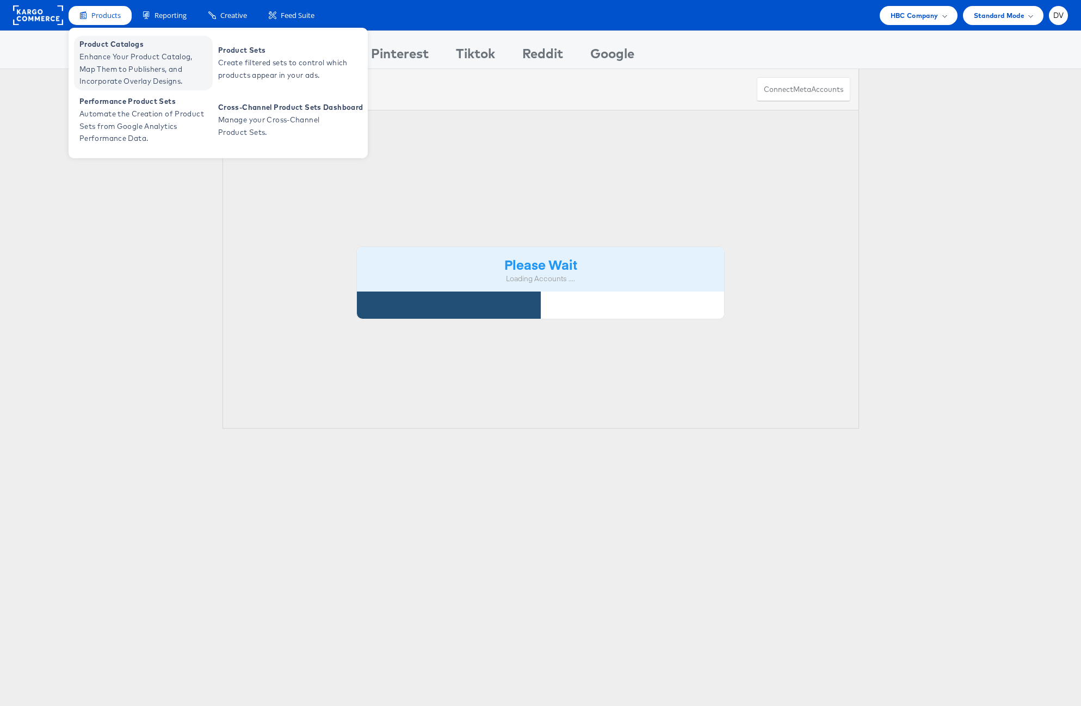
click at [95, 42] on span "Product Catalogs" at bounding box center [144, 44] width 131 height 13
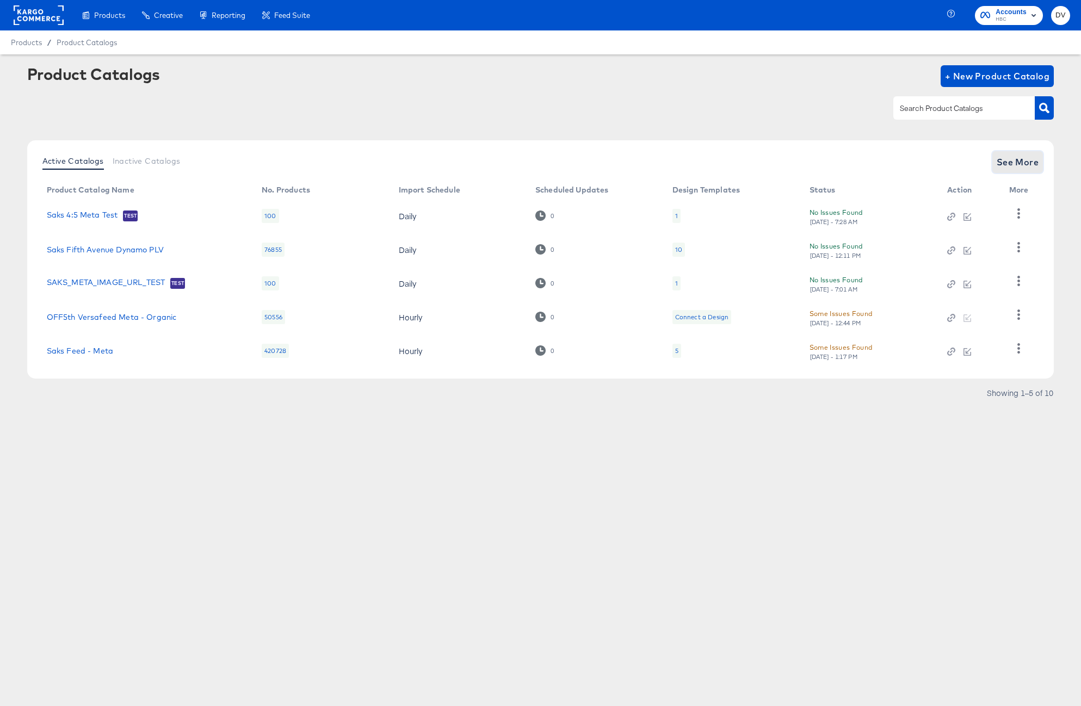
click at [1008, 167] on span "See More" at bounding box center [1018, 162] width 42 height 15
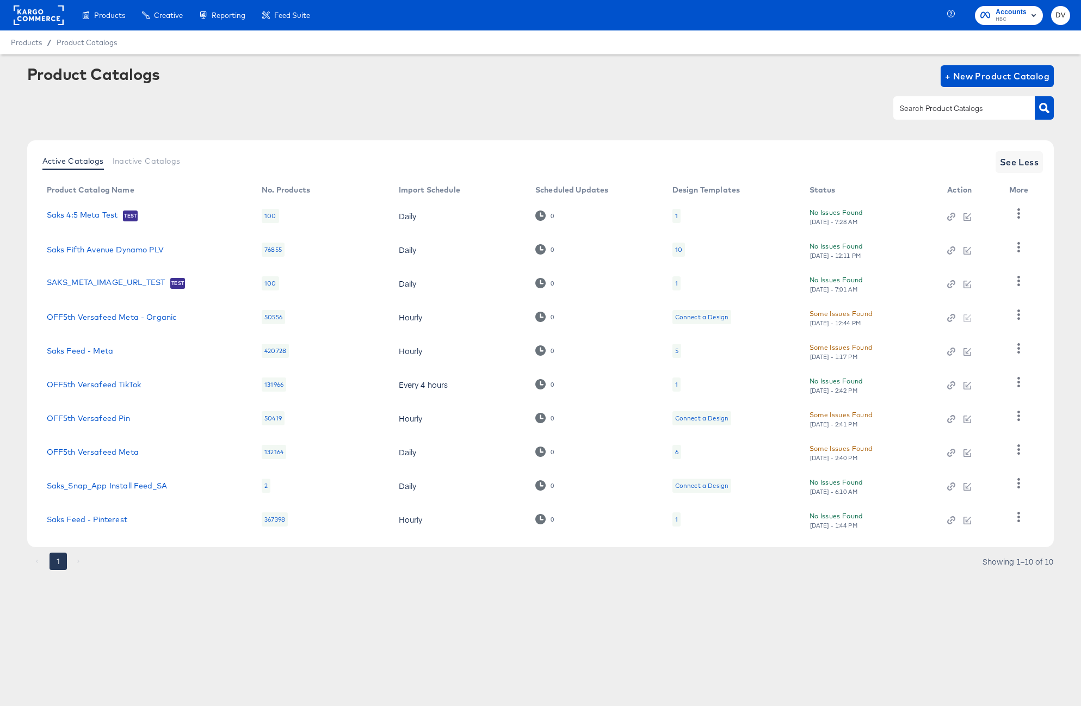
click at [30, 6] on rect at bounding box center [39, 15] width 50 height 20
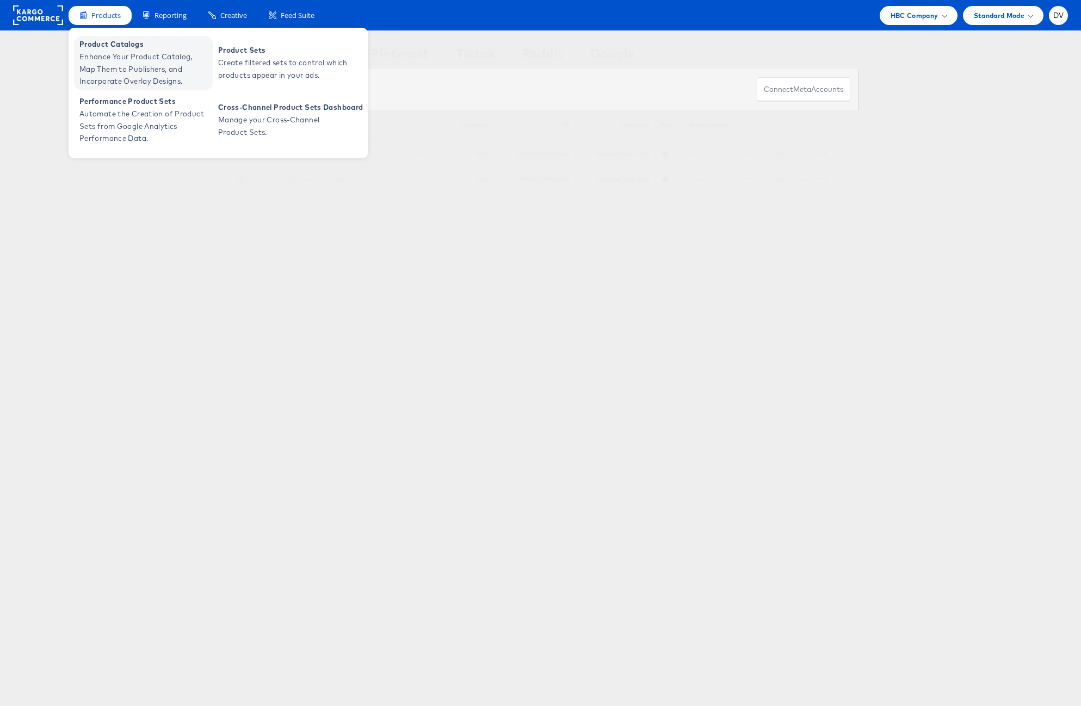
click at [109, 54] on span "Enhance Your Product Catalog, Map Them to Publishers, and Incorporate Overlay D…" at bounding box center [144, 69] width 131 height 37
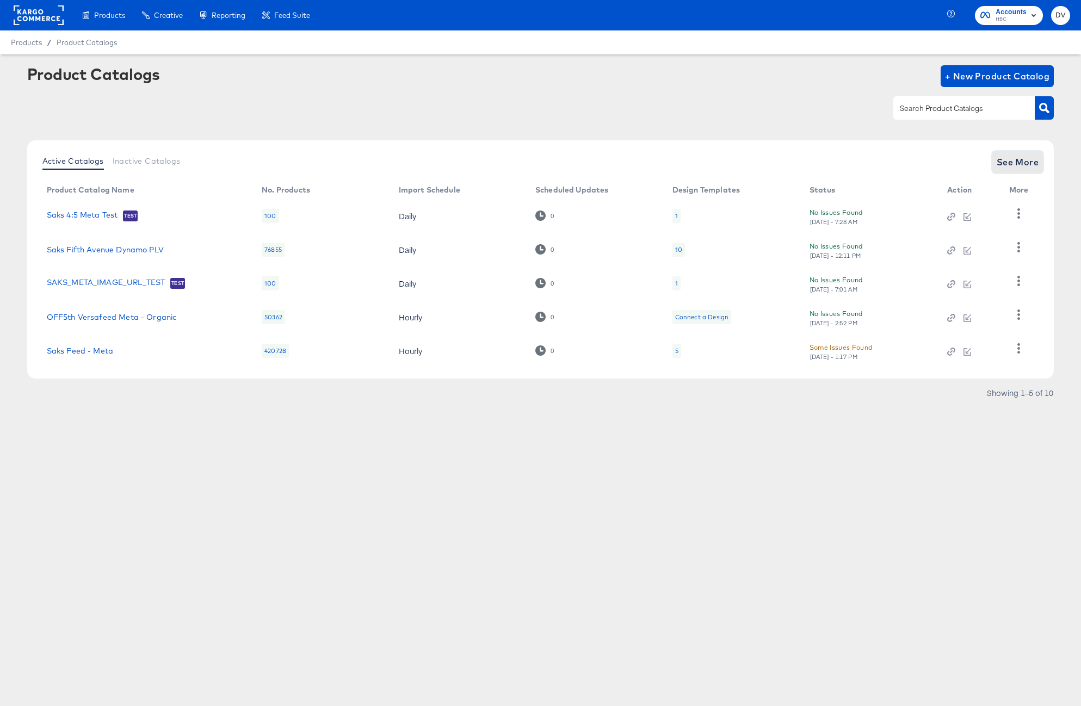
click at [997, 158] on span "See More" at bounding box center [1018, 162] width 42 height 15
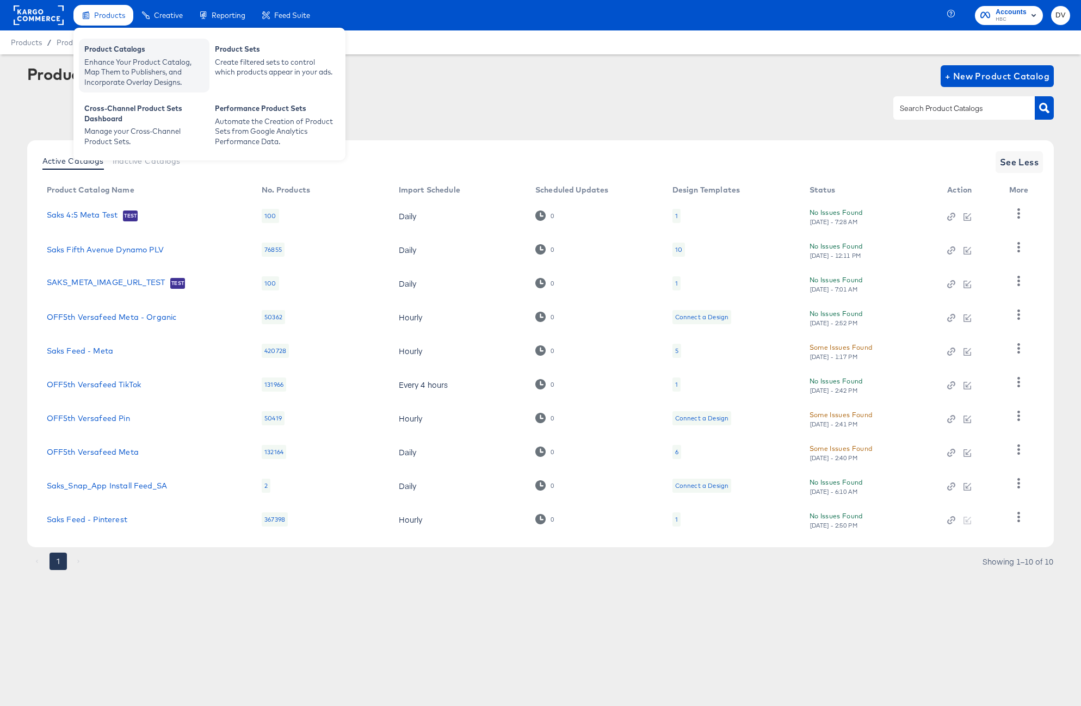
click at [120, 46] on div "Product Catalogs" at bounding box center [144, 50] width 120 height 13
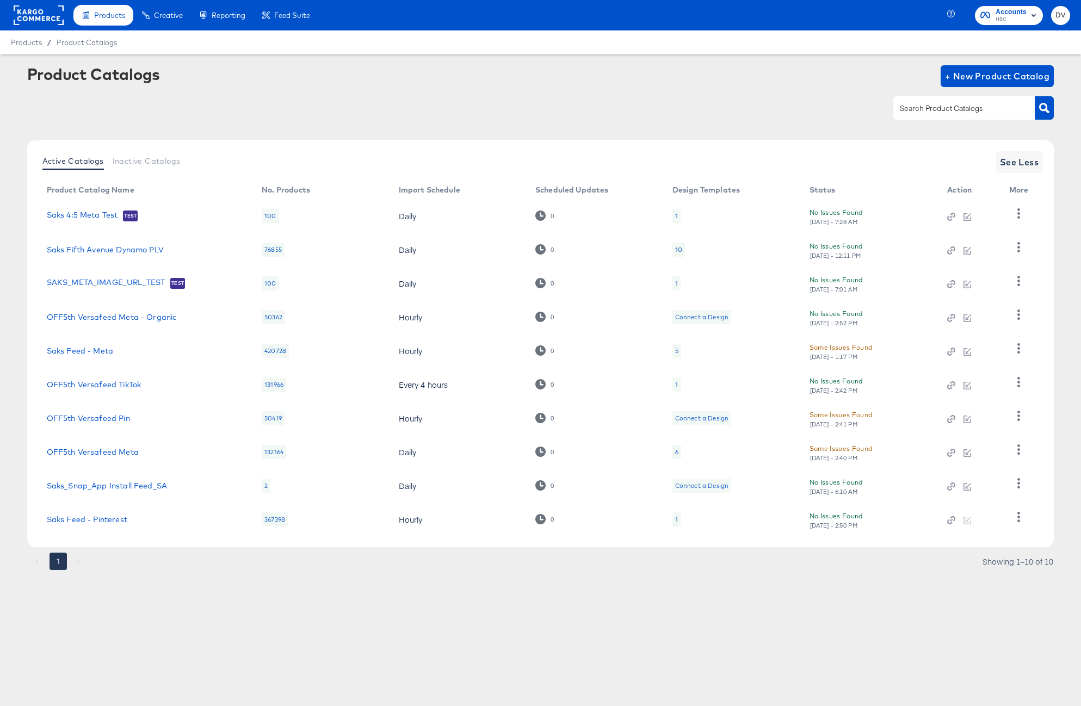
click at [50, 25] on div at bounding box center [39, 15] width 50 height 30
click at [45, 18] on rect at bounding box center [39, 15] width 50 height 20
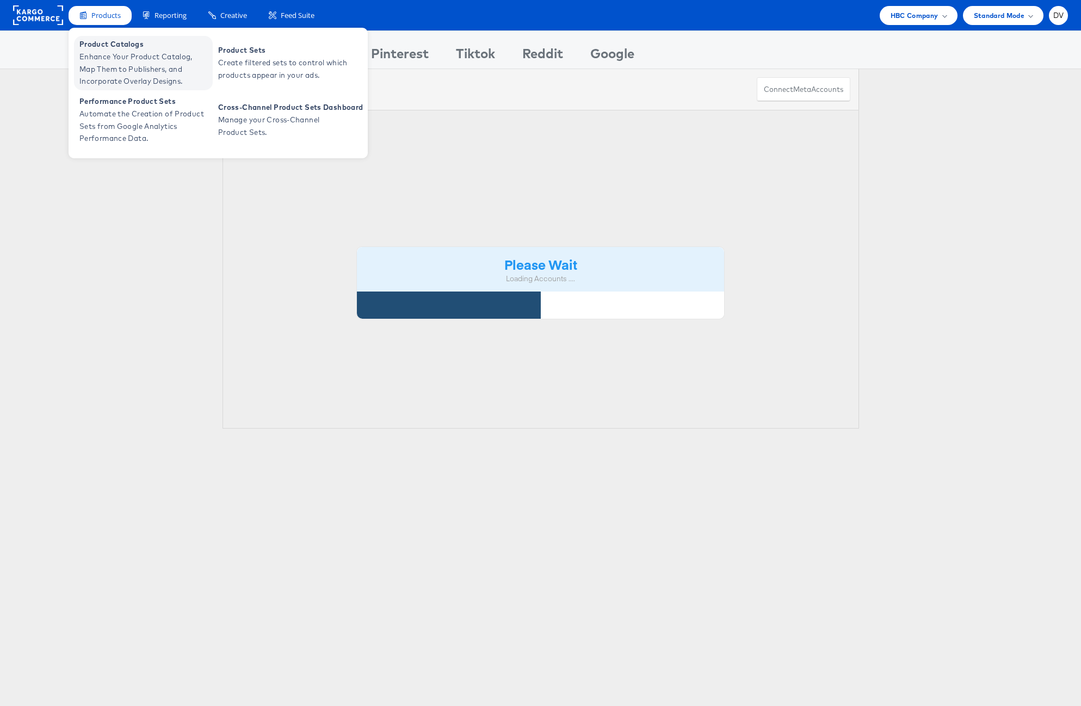
click at [106, 53] on span "Enhance Your Product Catalog, Map Them to Publishers, and Incorporate Overlay D…" at bounding box center [144, 69] width 131 height 37
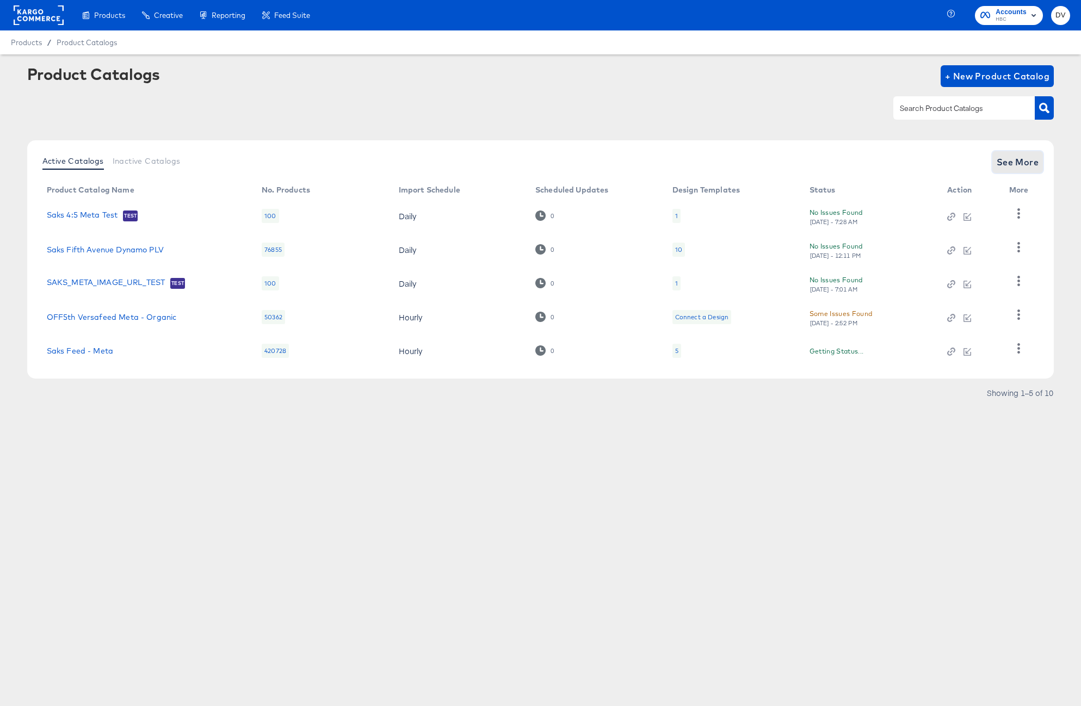
click at [1008, 159] on span "See More" at bounding box center [1018, 162] width 42 height 15
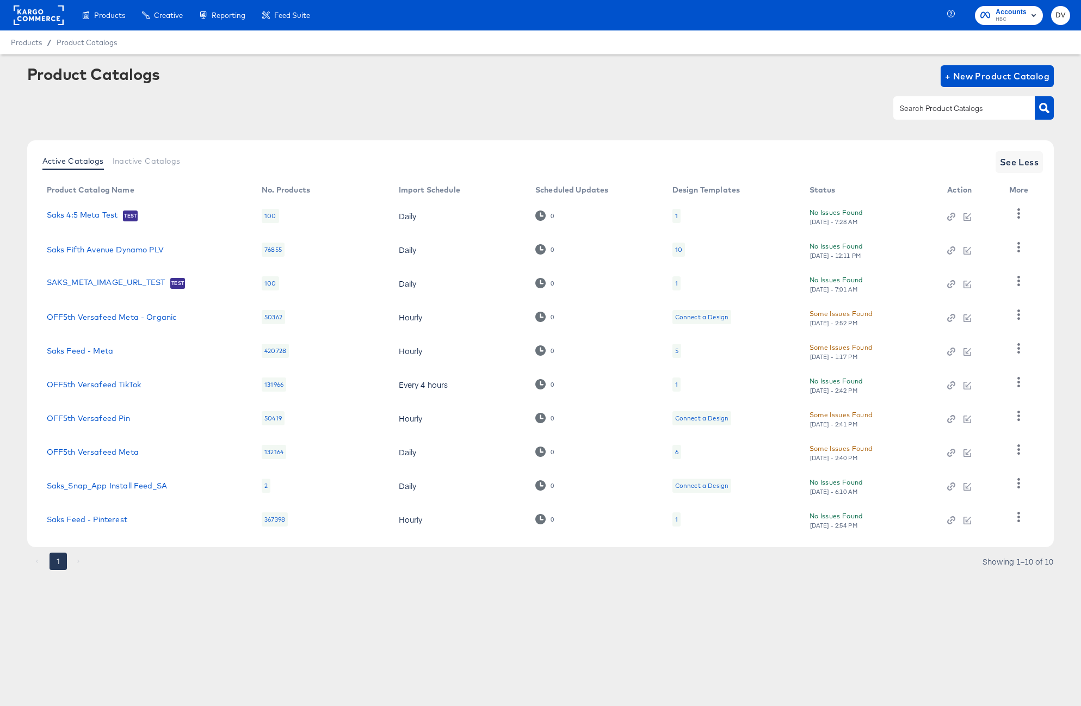
click at [57, 17] on rect at bounding box center [39, 15] width 50 height 20
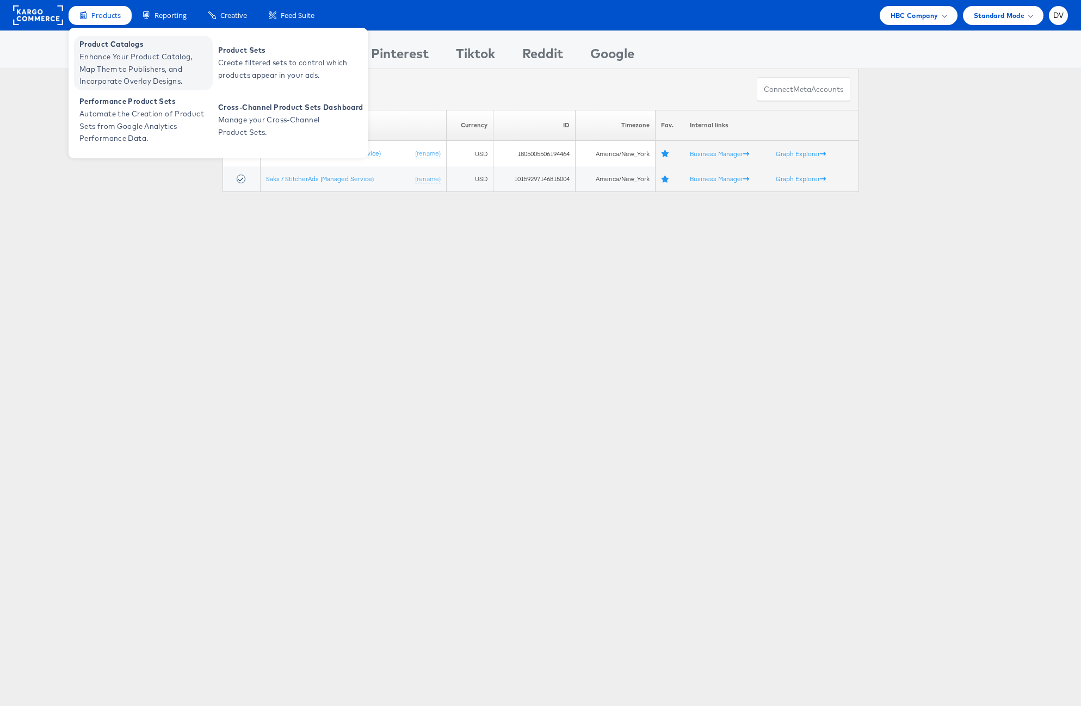
click at [109, 49] on span "Product Catalogs" at bounding box center [144, 44] width 131 height 13
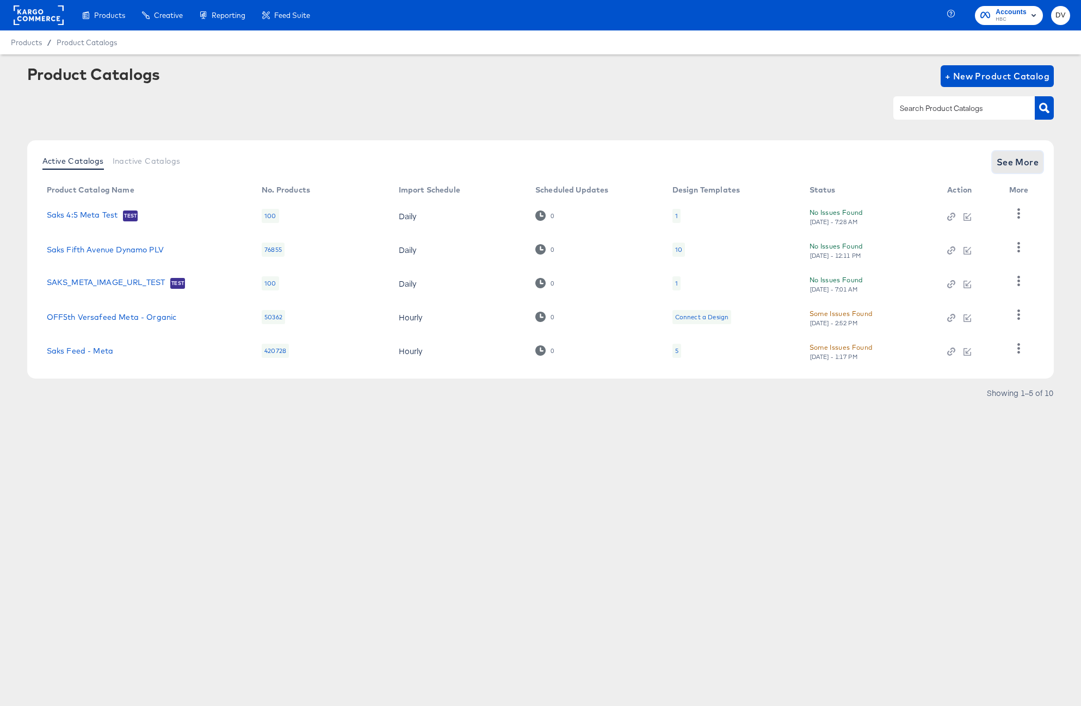
click at [1018, 168] on span "See More" at bounding box center [1018, 162] width 42 height 15
click at [1006, 163] on span "See More" at bounding box center [1018, 162] width 42 height 15
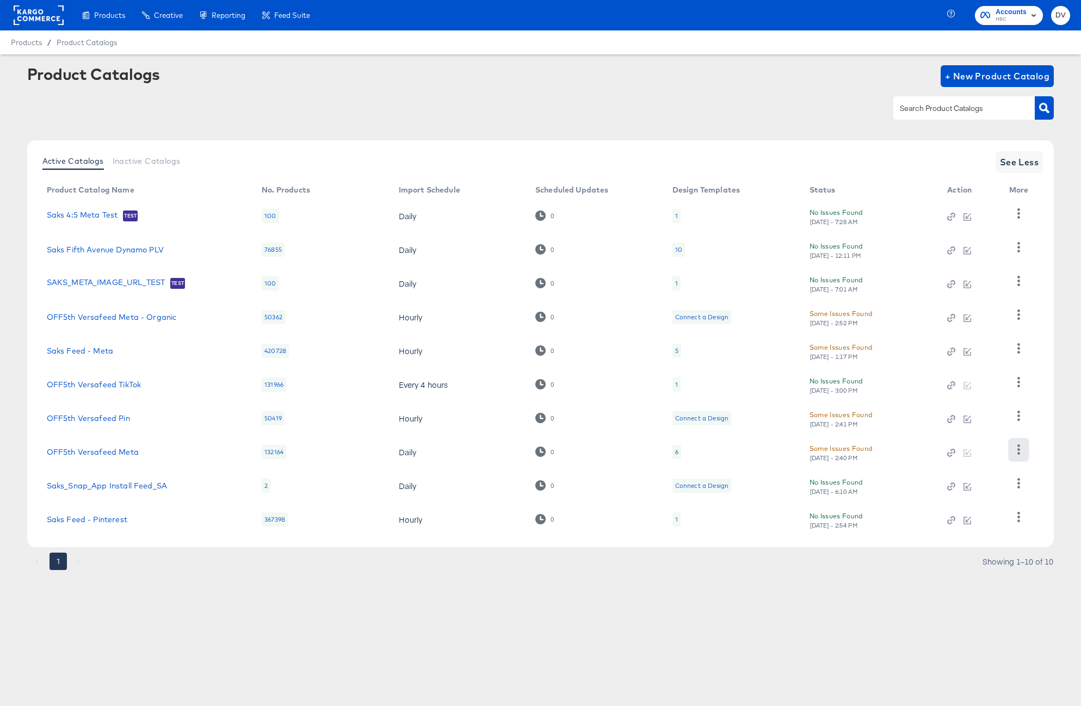
click at [1016, 453] on icon "button" at bounding box center [1019, 450] width 10 height 10
click at [981, 355] on div "HUD Checks (Internal)" at bounding box center [974, 360] width 109 height 17
